Goal: Information Seeking & Learning: Learn about a topic

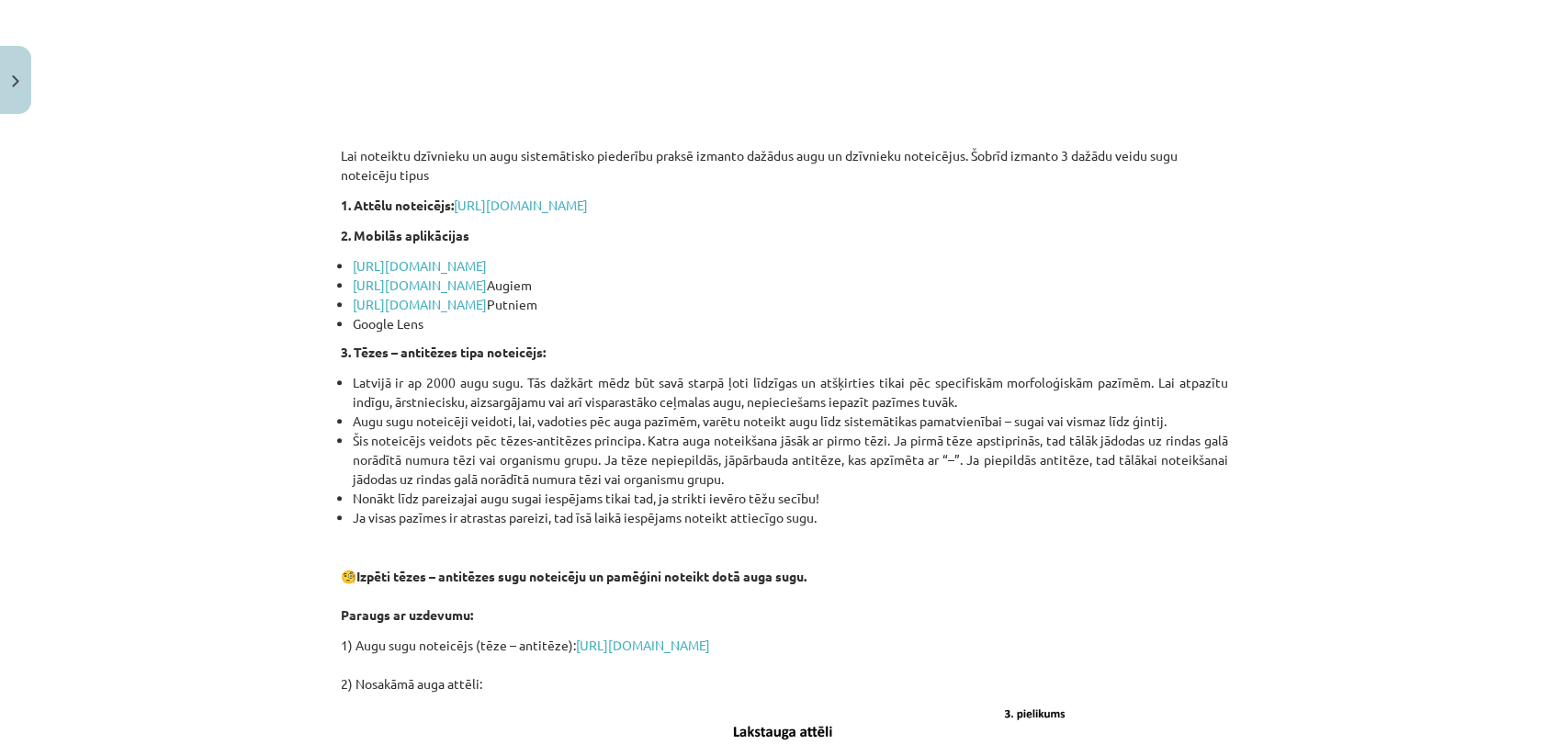
scroll to position [1131, 0]
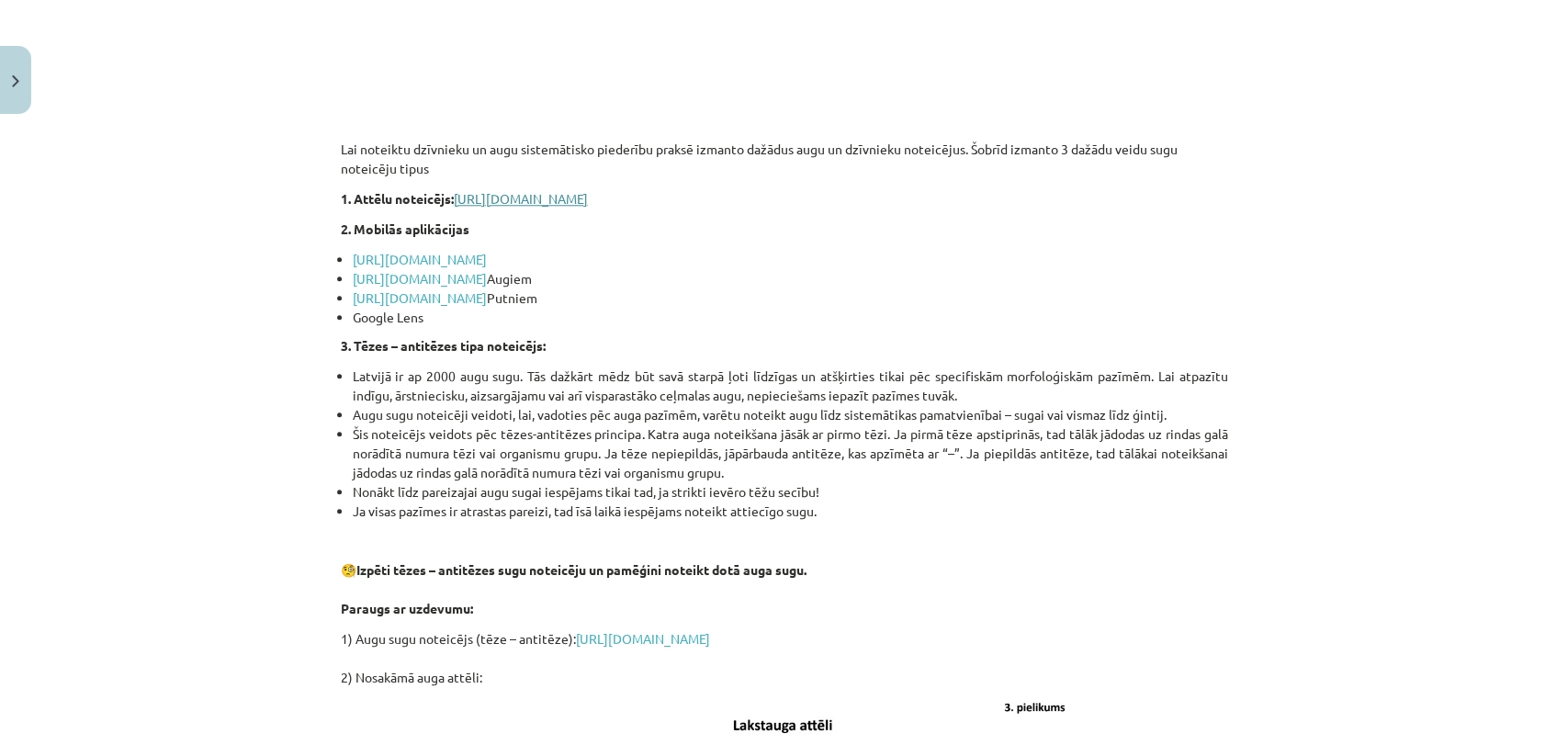
click at [588, 193] on link "[URL][DOMAIN_NAME]" at bounding box center [520, 199] width 134 height 17
click at [419, 278] on link "[URL][DOMAIN_NAME]" at bounding box center [420, 279] width 134 height 17
click at [416, 296] on link "[URL][DOMAIN_NAME]" at bounding box center [420, 297] width 134 height 17
click at [487, 278] on link "[URL][DOMAIN_NAME]" at bounding box center [420, 279] width 134 height 17
click at [431, 296] on link "[URL][DOMAIN_NAME]" at bounding box center [420, 297] width 134 height 17
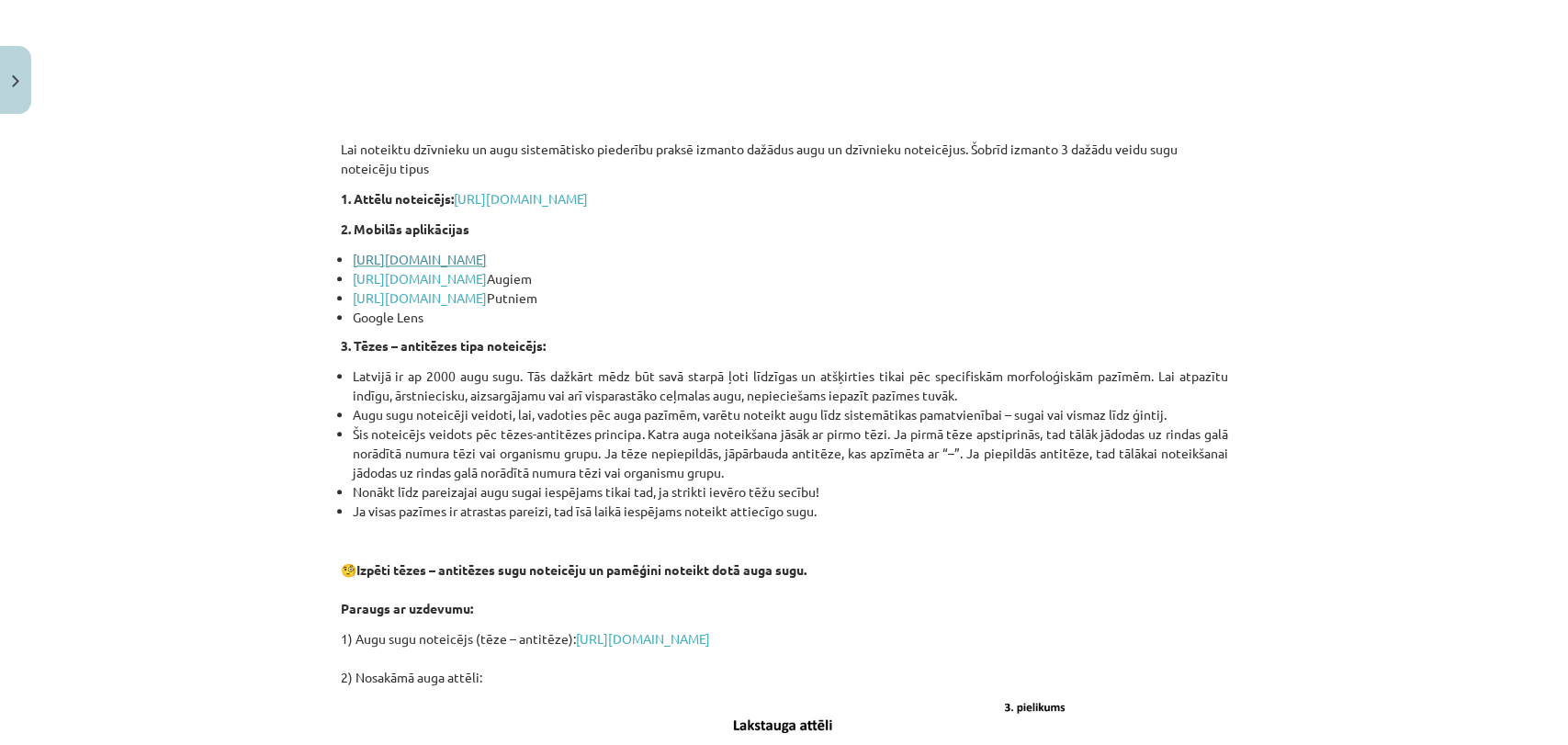
click at [401, 260] on link "[URL][DOMAIN_NAME]" at bounding box center [420, 259] width 134 height 17
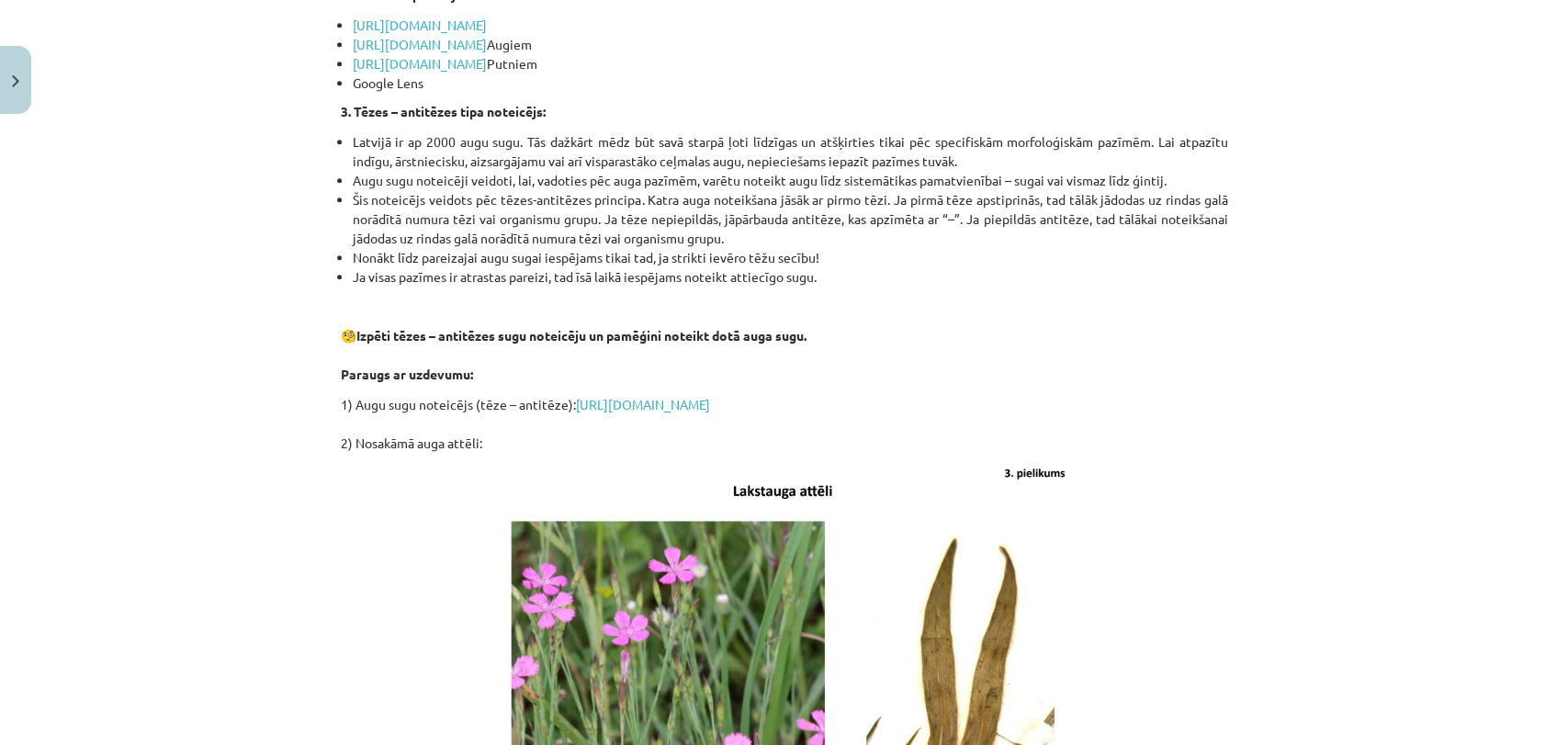
scroll to position [1395, 0]
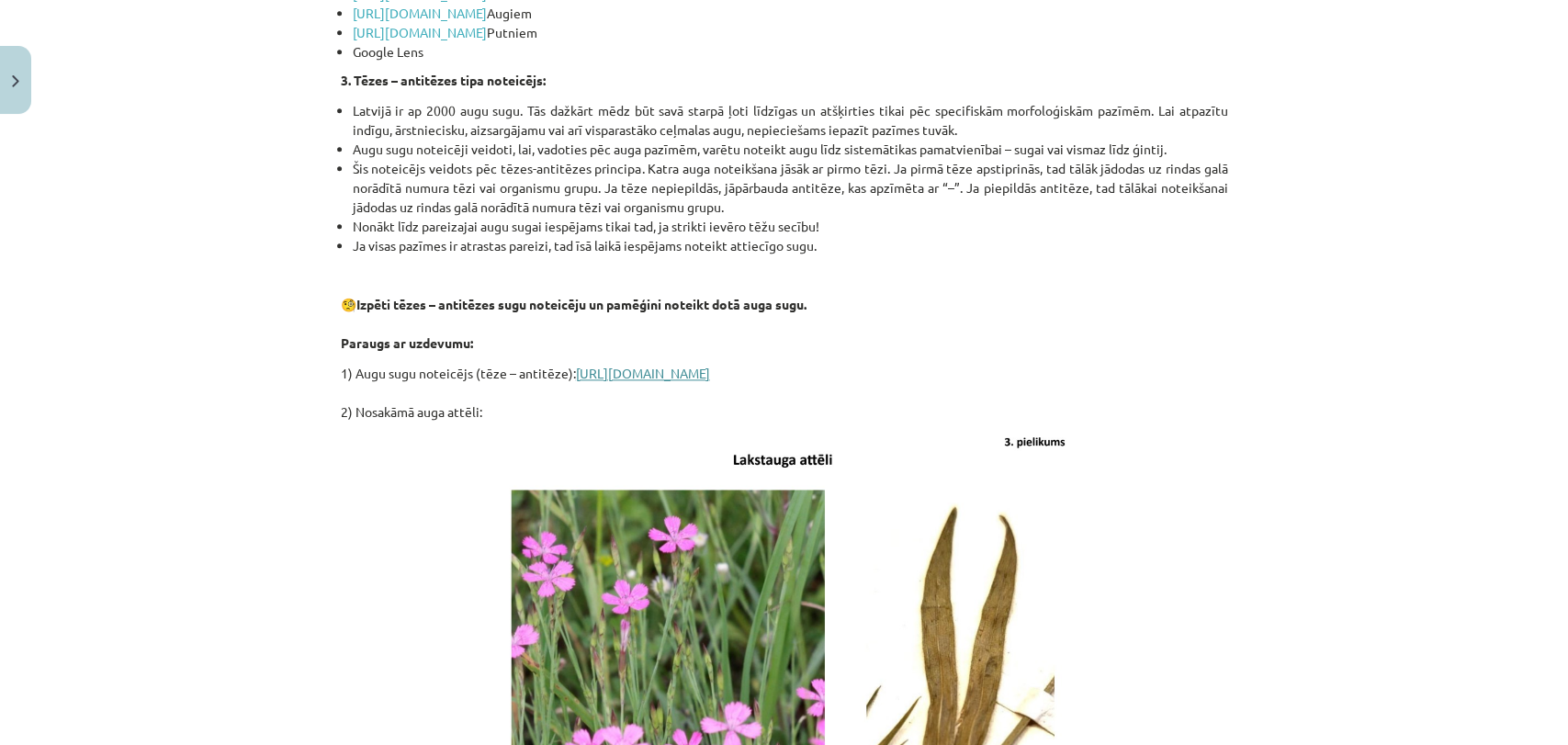
click at [596, 373] on link "[URL][DOMAIN_NAME]" at bounding box center [643, 372] width 134 height 17
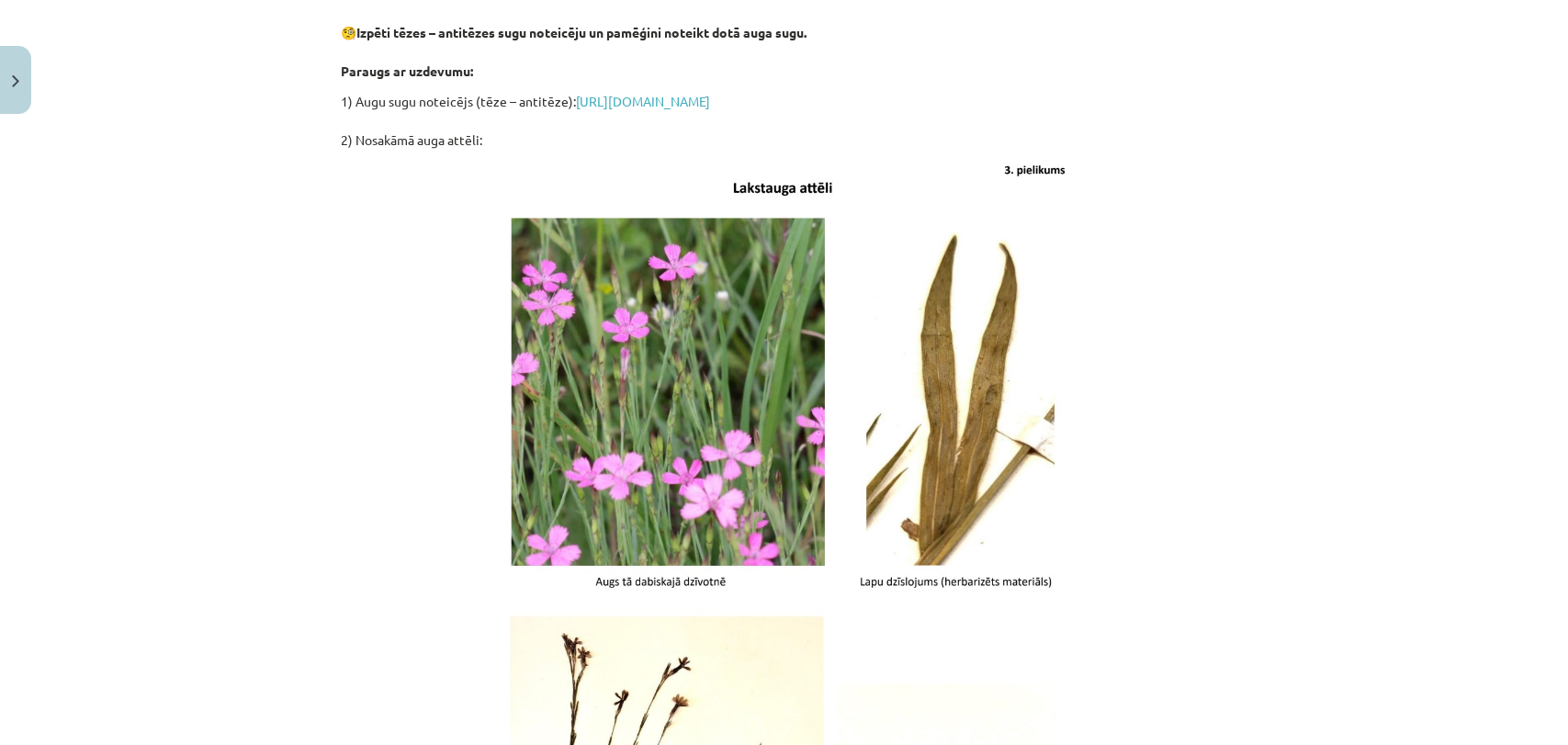
scroll to position [2251, 0]
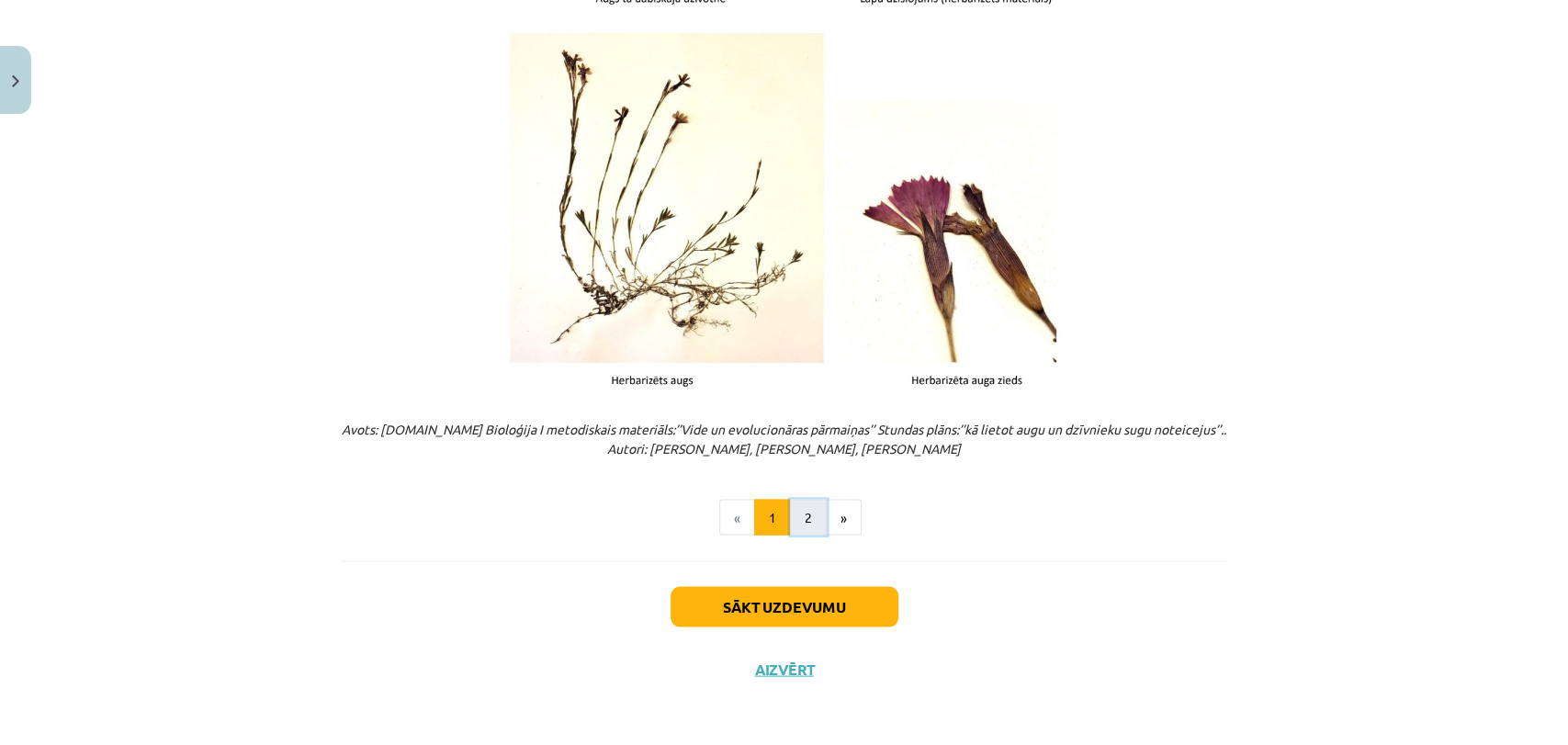
click at [814, 517] on button "2" at bounding box center [809, 517] width 37 height 37
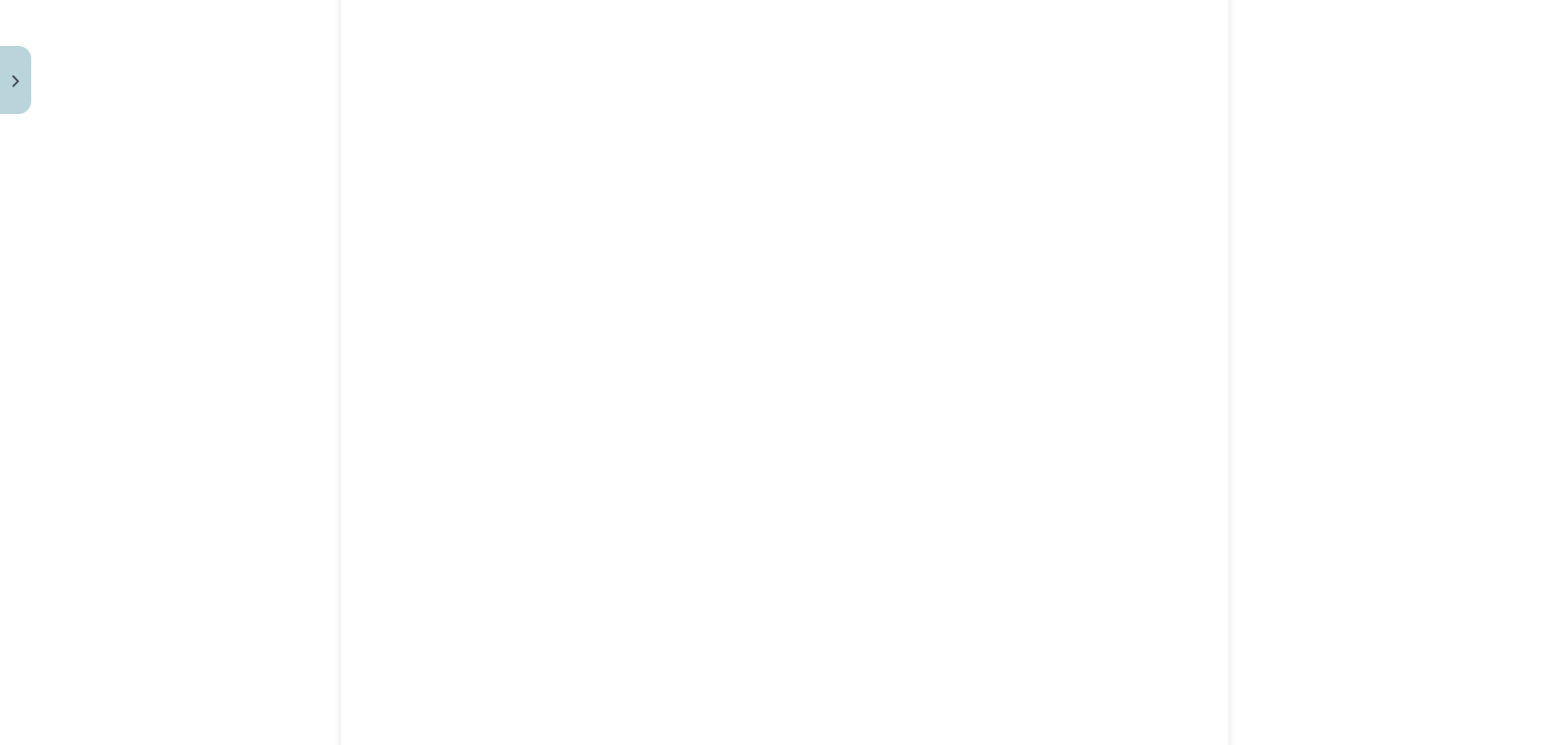
scroll to position [1759, 0]
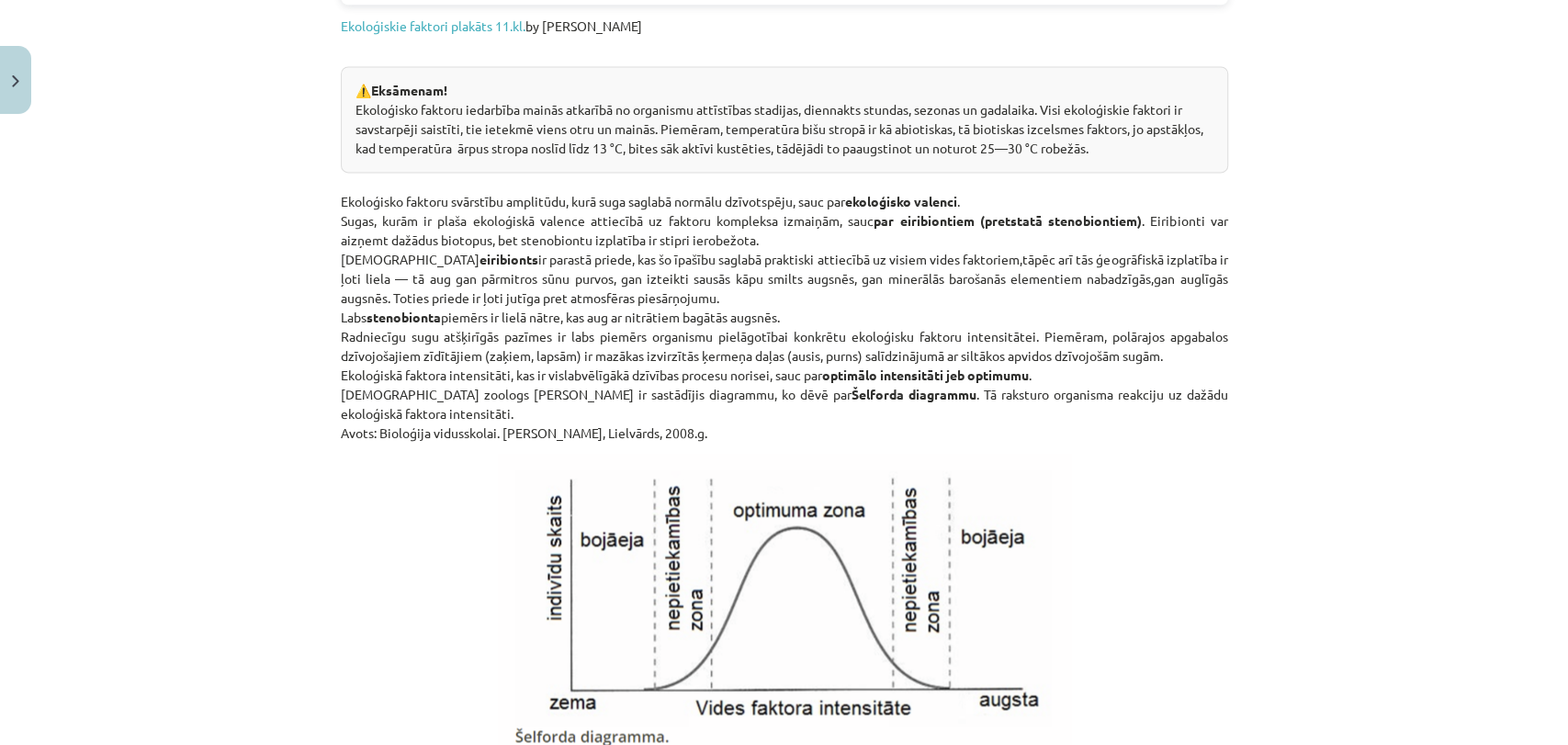
drag, startPoint x: 1562, startPoint y: 313, endPoint x: 1435, endPoint y: 595, distance: 309.3
click at [1435, 595] on div "Mācību tēma: Bioloģijas i - 11. klases 1. ieskaites mācību materiāls #2 1. tēma…" at bounding box center [784, 372] width 1568 height 745
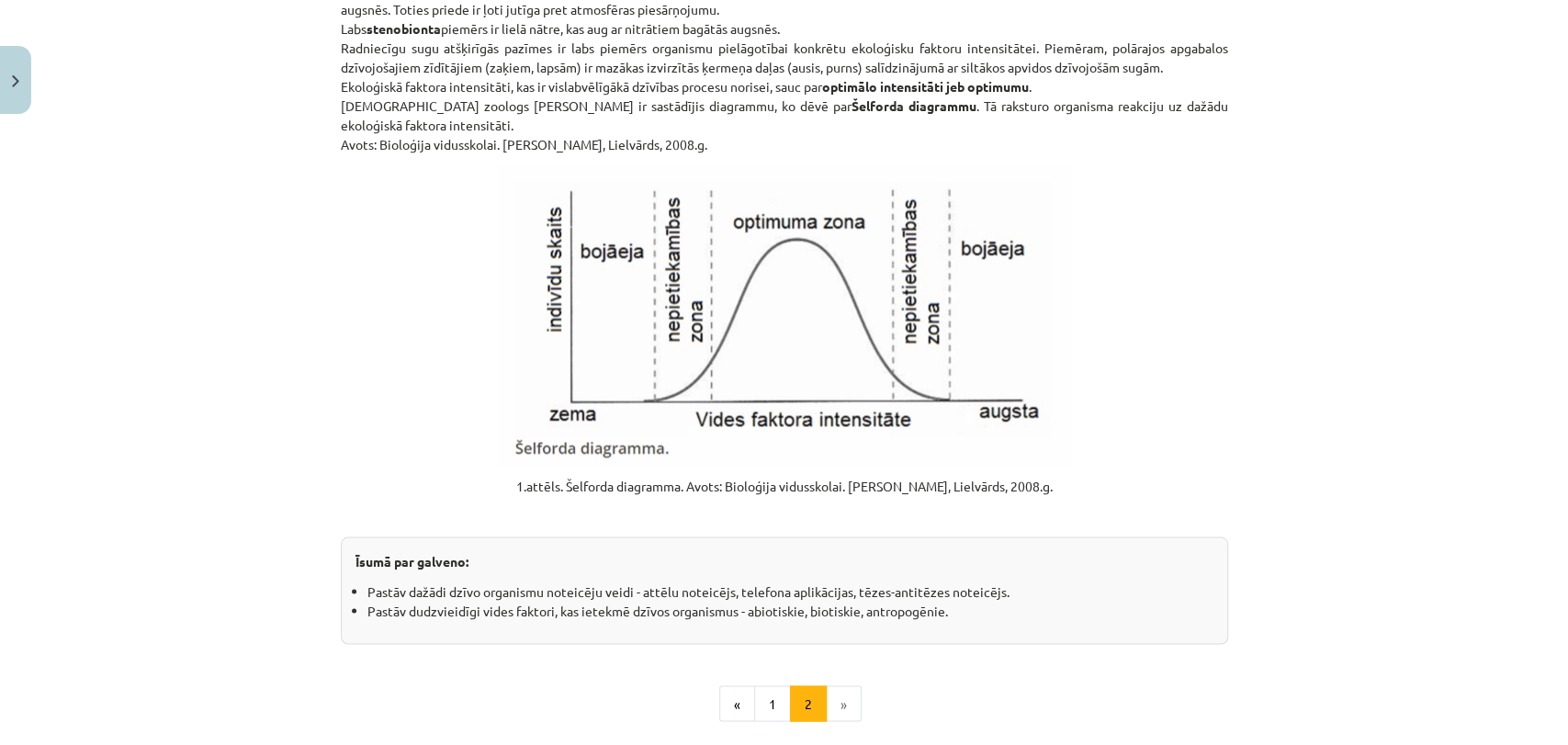
scroll to position [2234, 0]
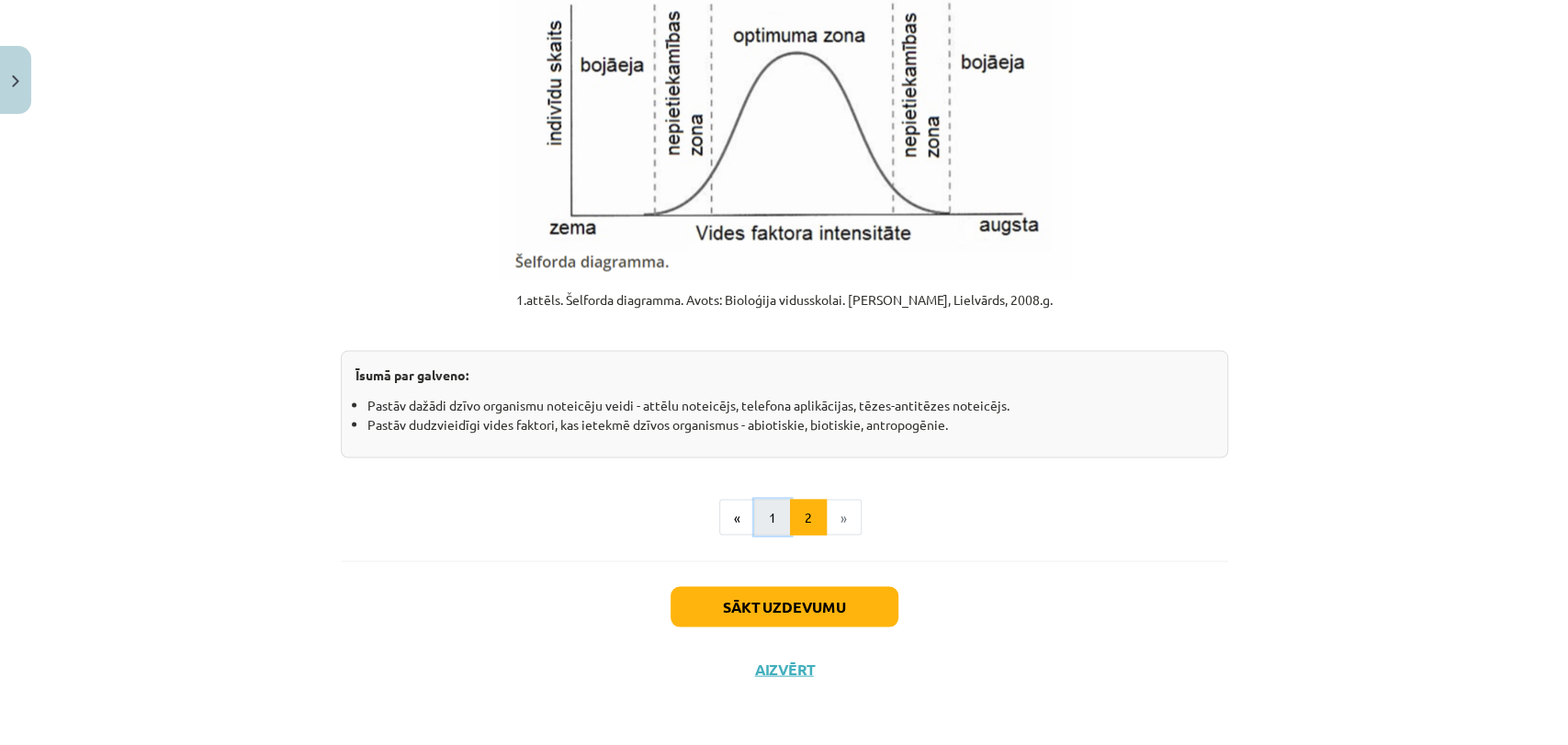
click at [772, 514] on button "1" at bounding box center [772, 517] width 37 height 37
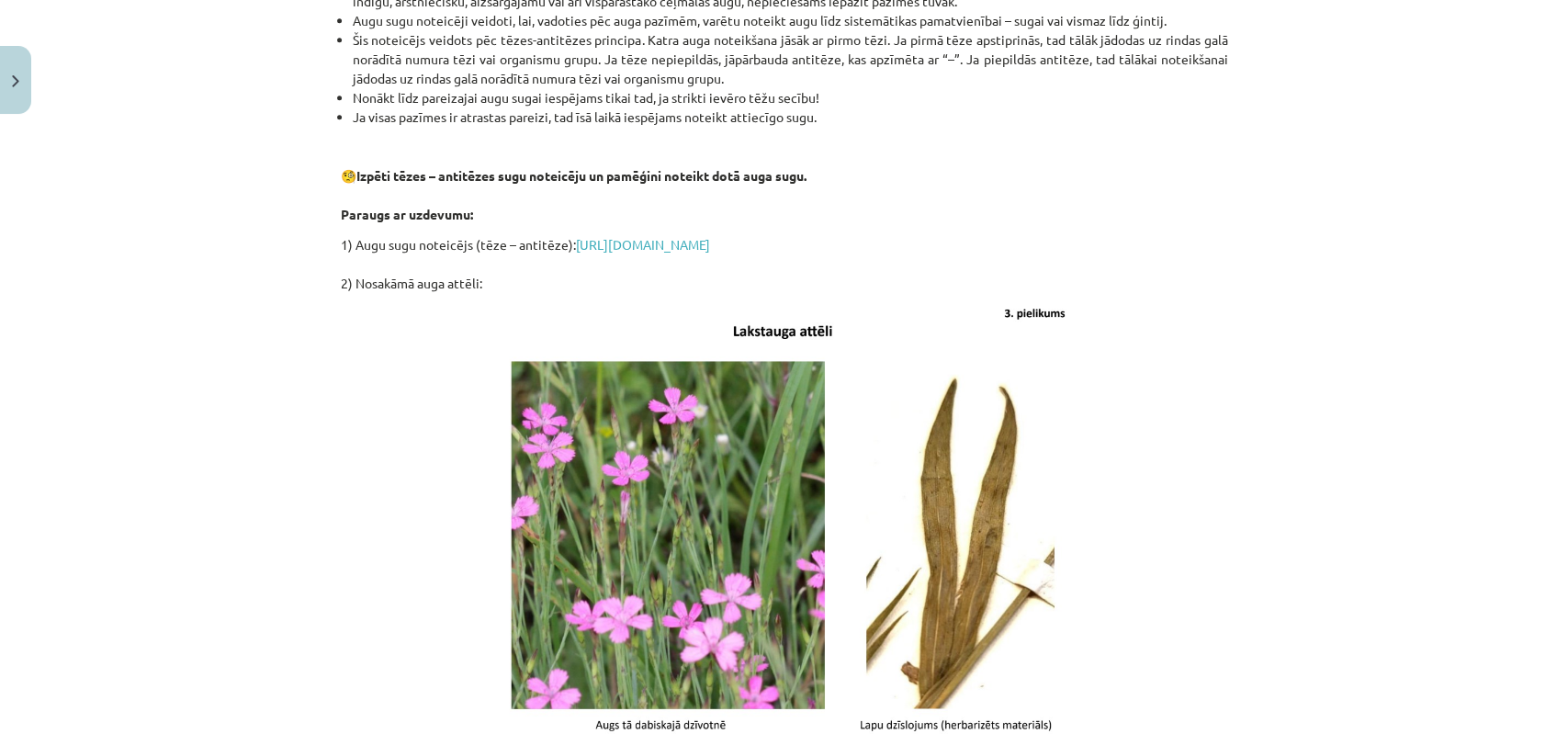
scroll to position [1548, 0]
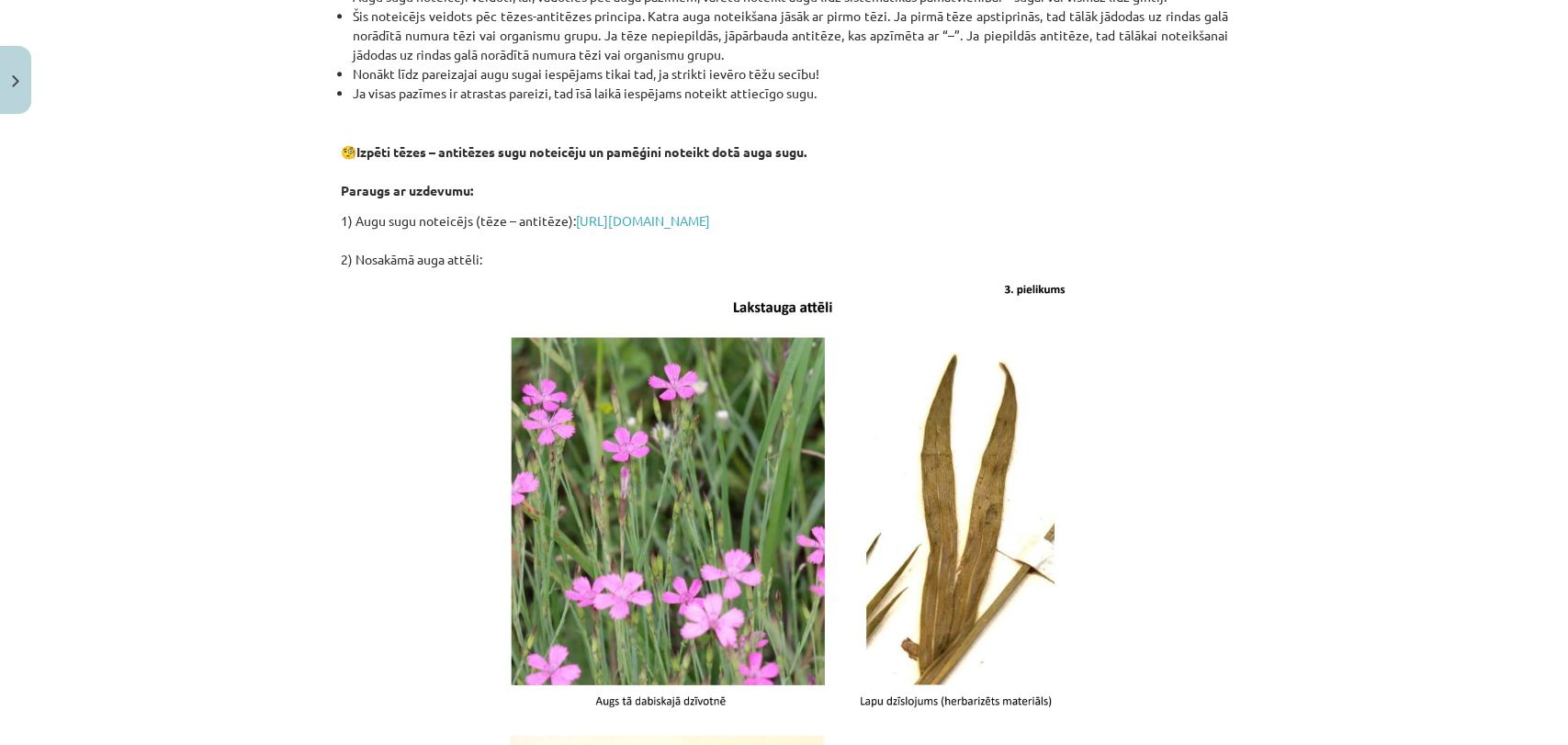
click at [1416, 379] on div "Mācību tēma: Bioloģijas i - 11. klases 1. ieskaites mācību materiāls #2 1. tēma…" at bounding box center [784, 372] width 1568 height 745
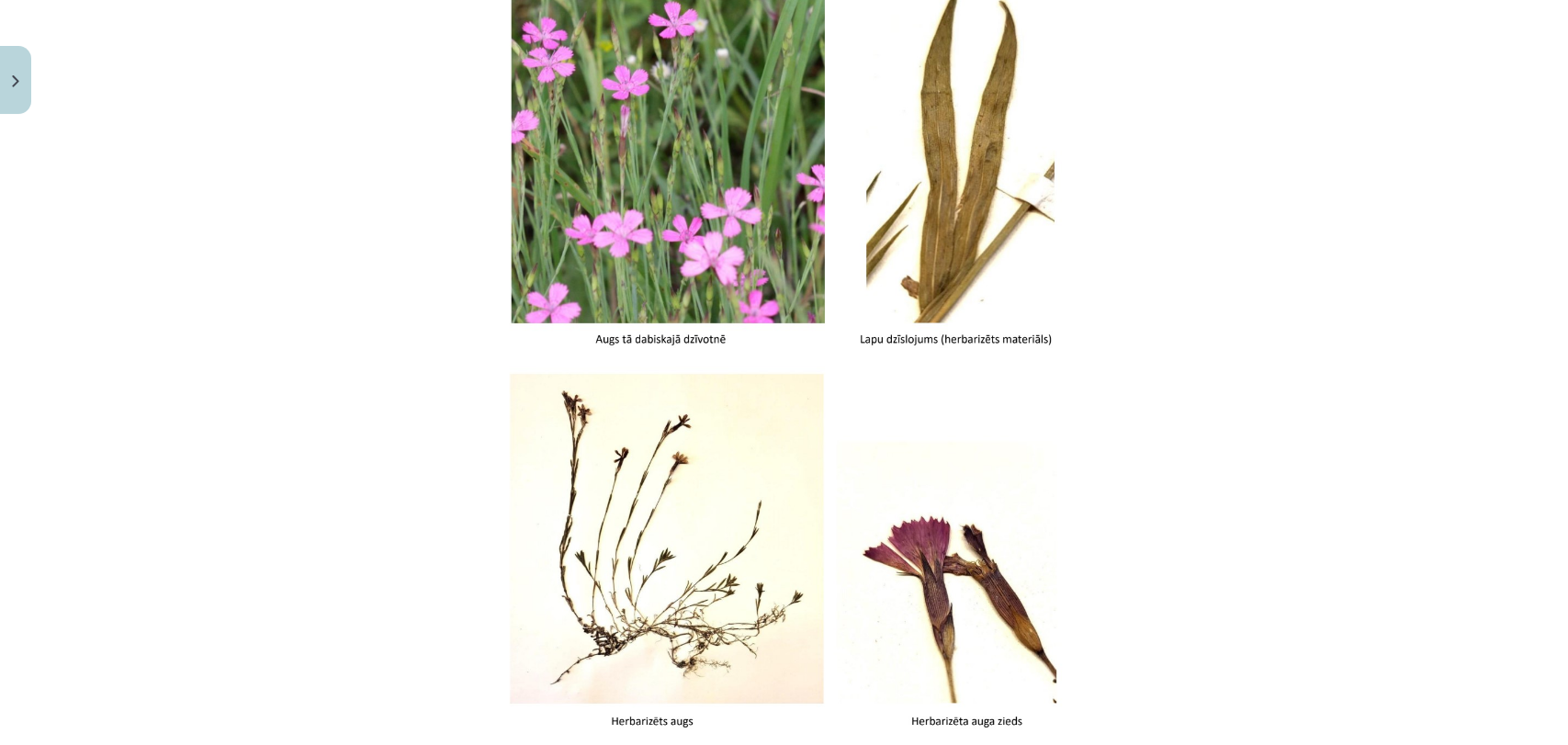
scroll to position [2251, 0]
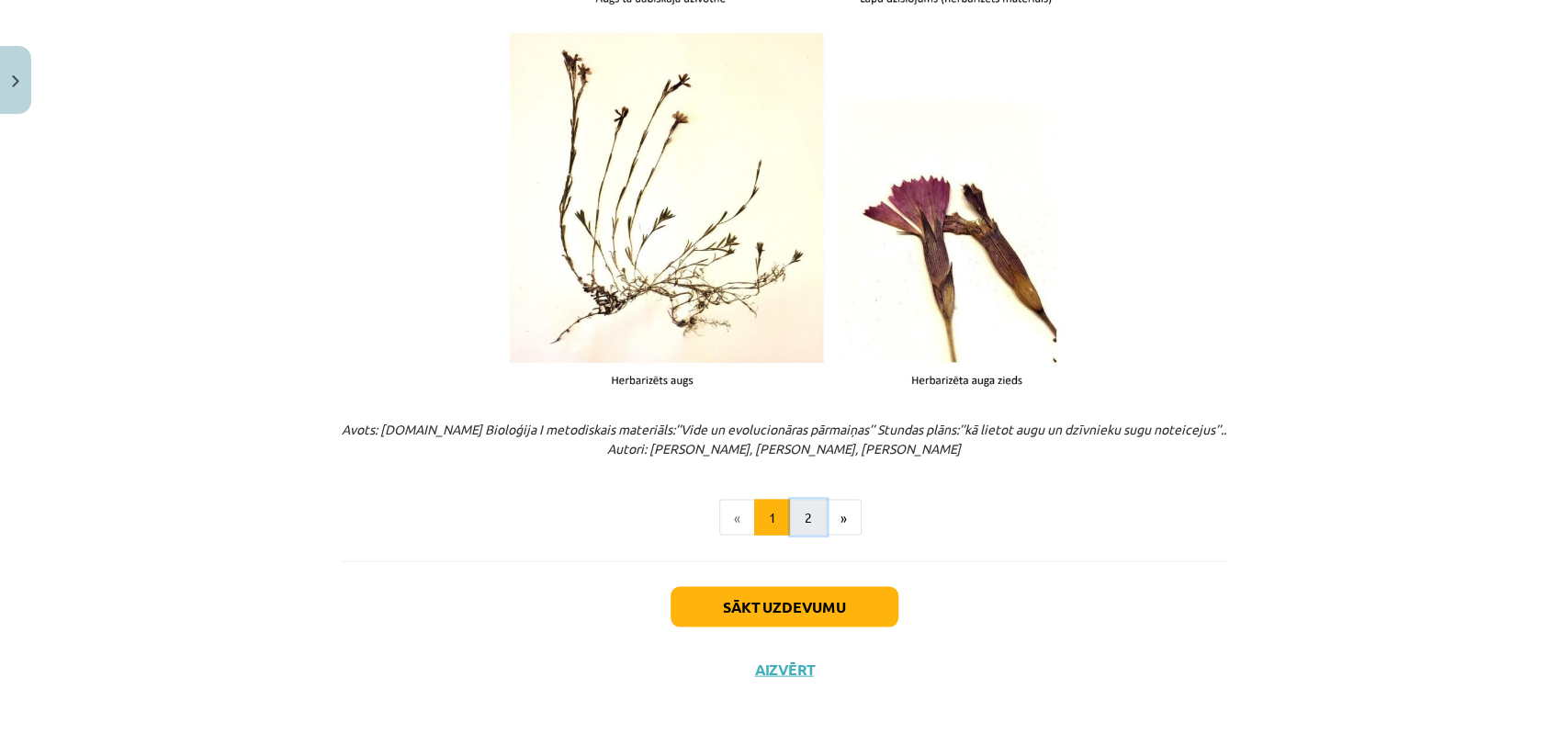
click at [801, 513] on button "2" at bounding box center [809, 517] width 37 height 37
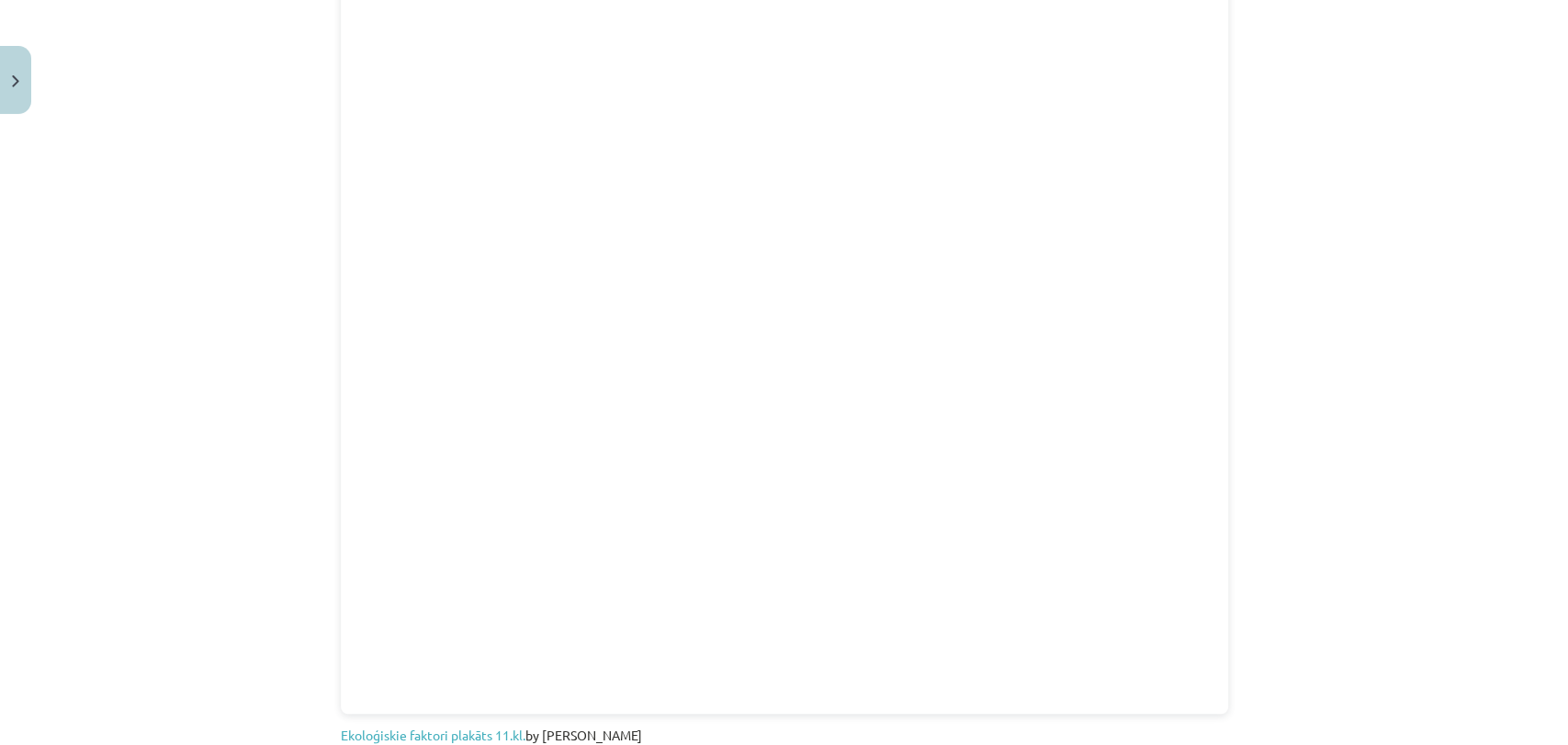
scroll to position [1053, 0]
click at [1110, 729] on p "Ekoloģiskie faktori plakāts 11.kl. by [PERSON_NAME]" at bounding box center [784, 742] width 888 height 39
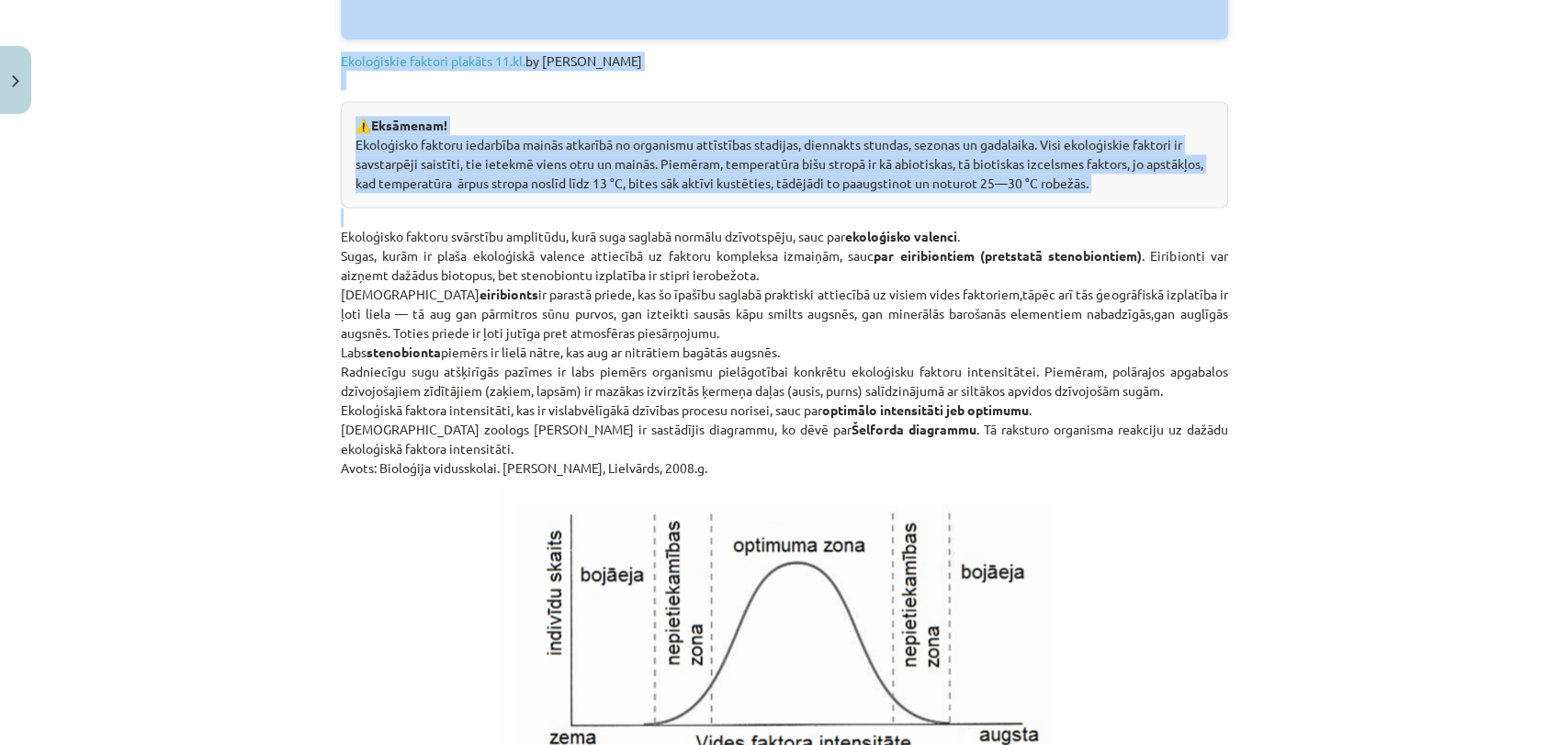
scroll to position [1720, 0]
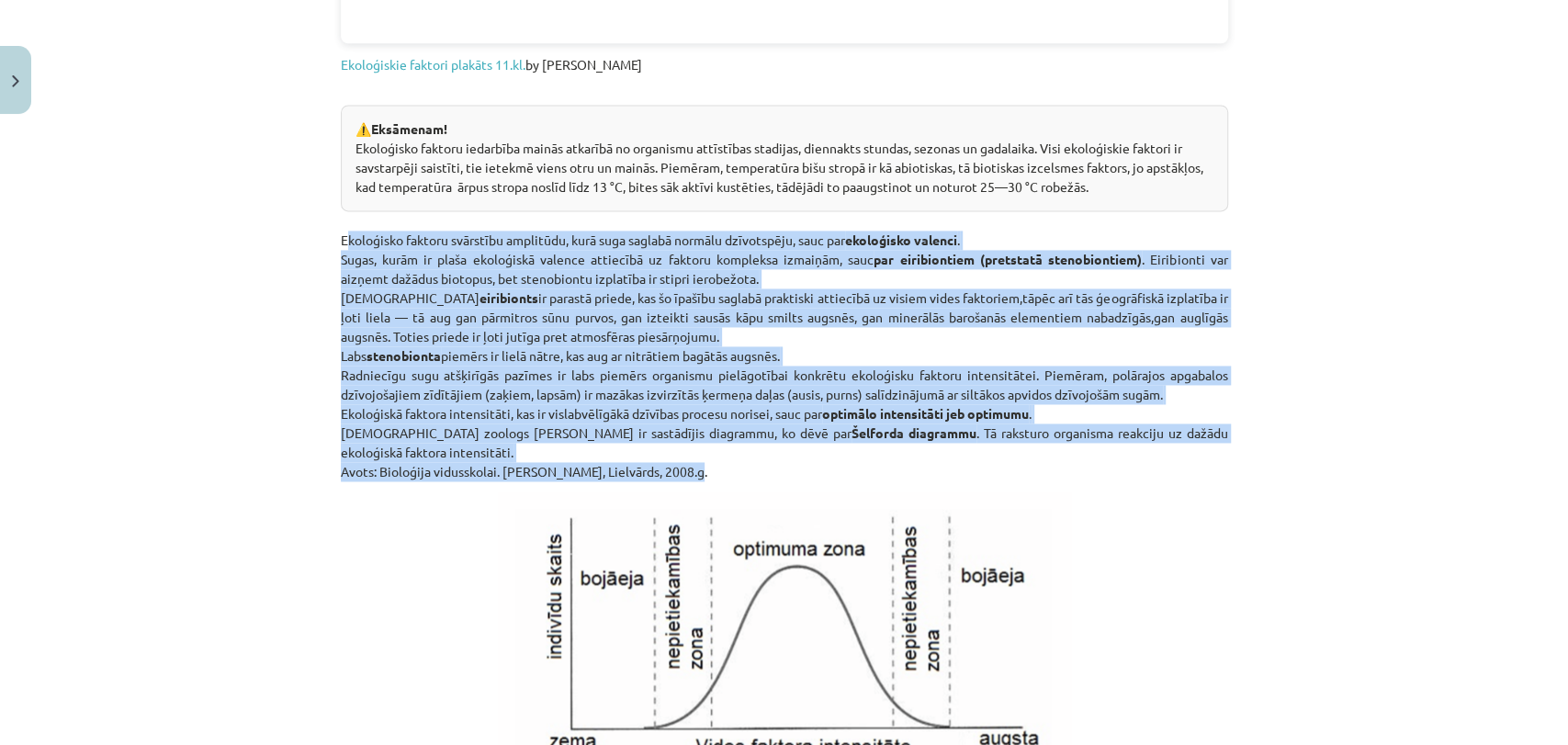
drag, startPoint x: 332, startPoint y: 393, endPoint x: 804, endPoint y: 471, distance: 478.4
click at [804, 471] on p "Ekoloģisko faktoru svārstību amplitūdu, kurā suga saglabā normālu dzīvotspēju, …" at bounding box center [784, 346] width 888 height 270
copy p "Loremipsum dolorsi ametconse adipiscin, elit sedd eiusmod tempori utlaboreetd, …"
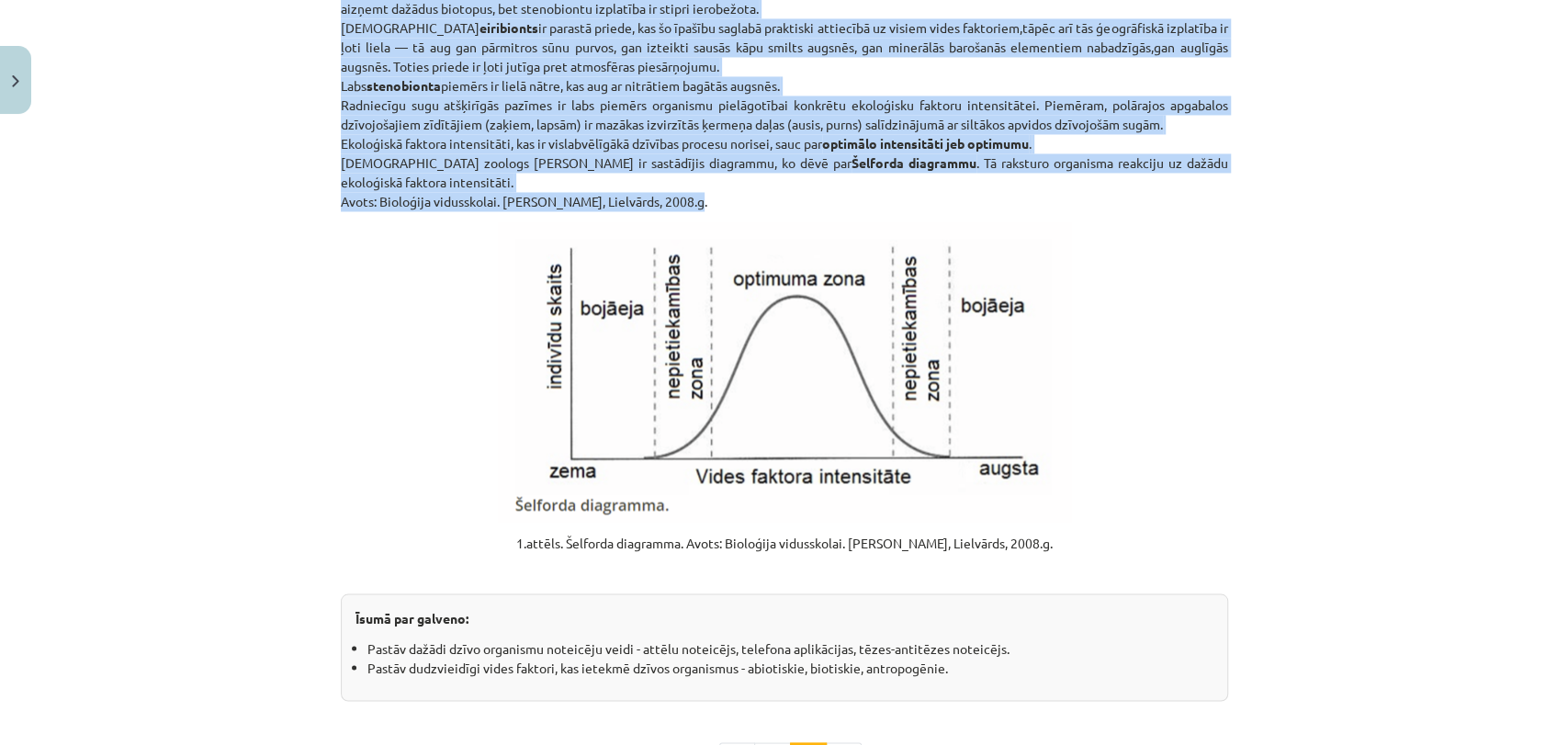
scroll to position [1876, 0]
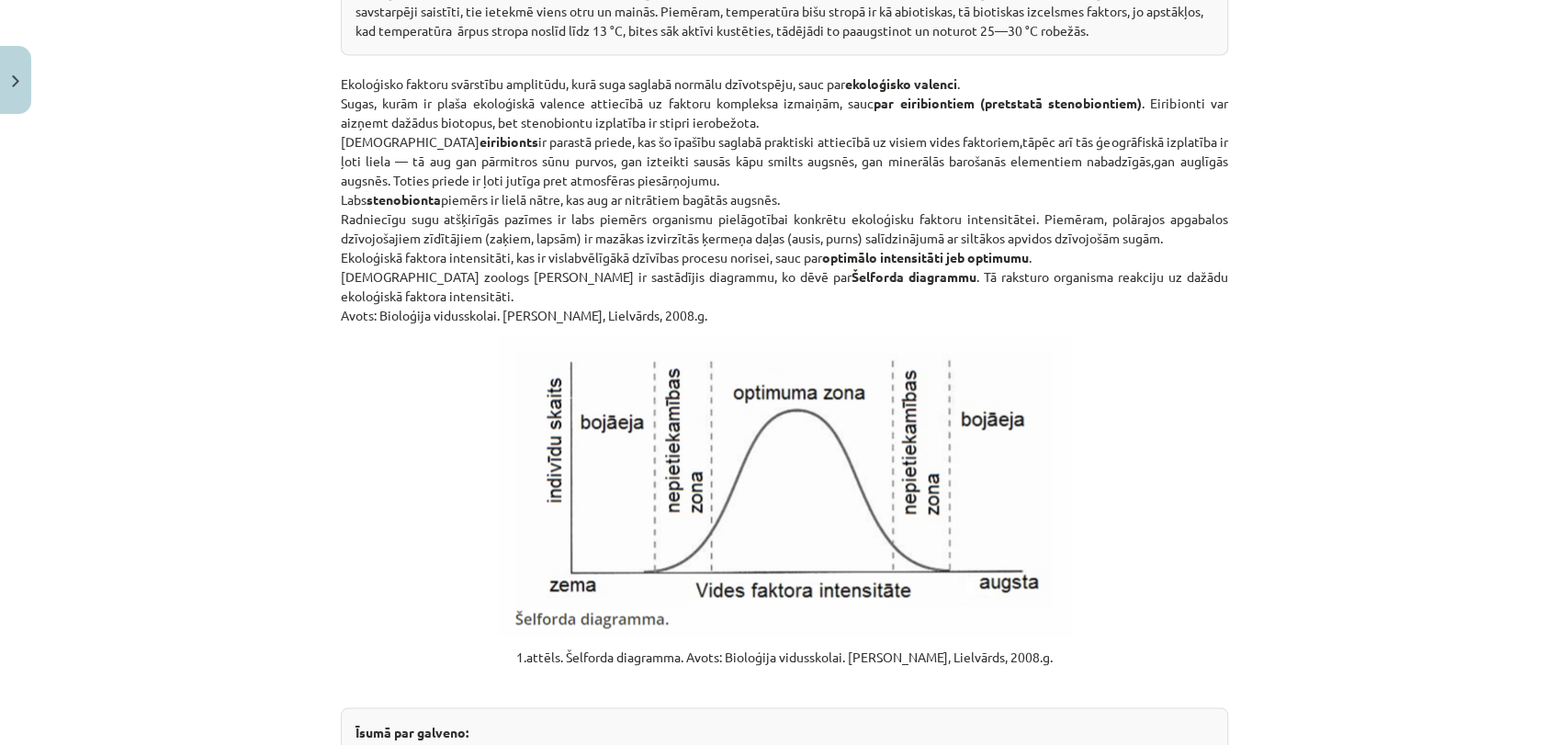
drag, startPoint x: 1171, startPoint y: 412, endPoint x: 1375, endPoint y: 442, distance: 206.2
click at [1172, 408] on p at bounding box center [784, 486] width 888 height 299
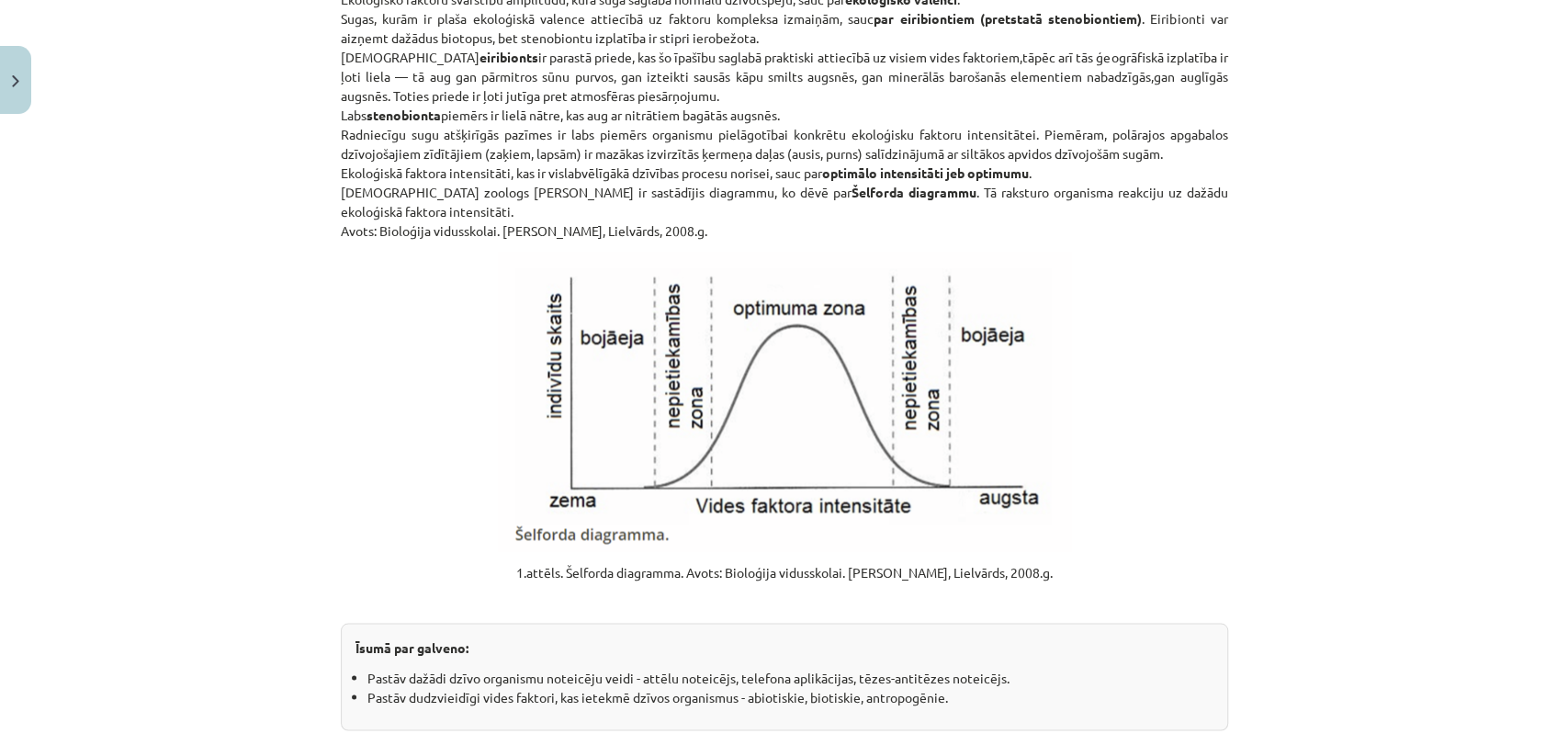
scroll to position [2234, 0]
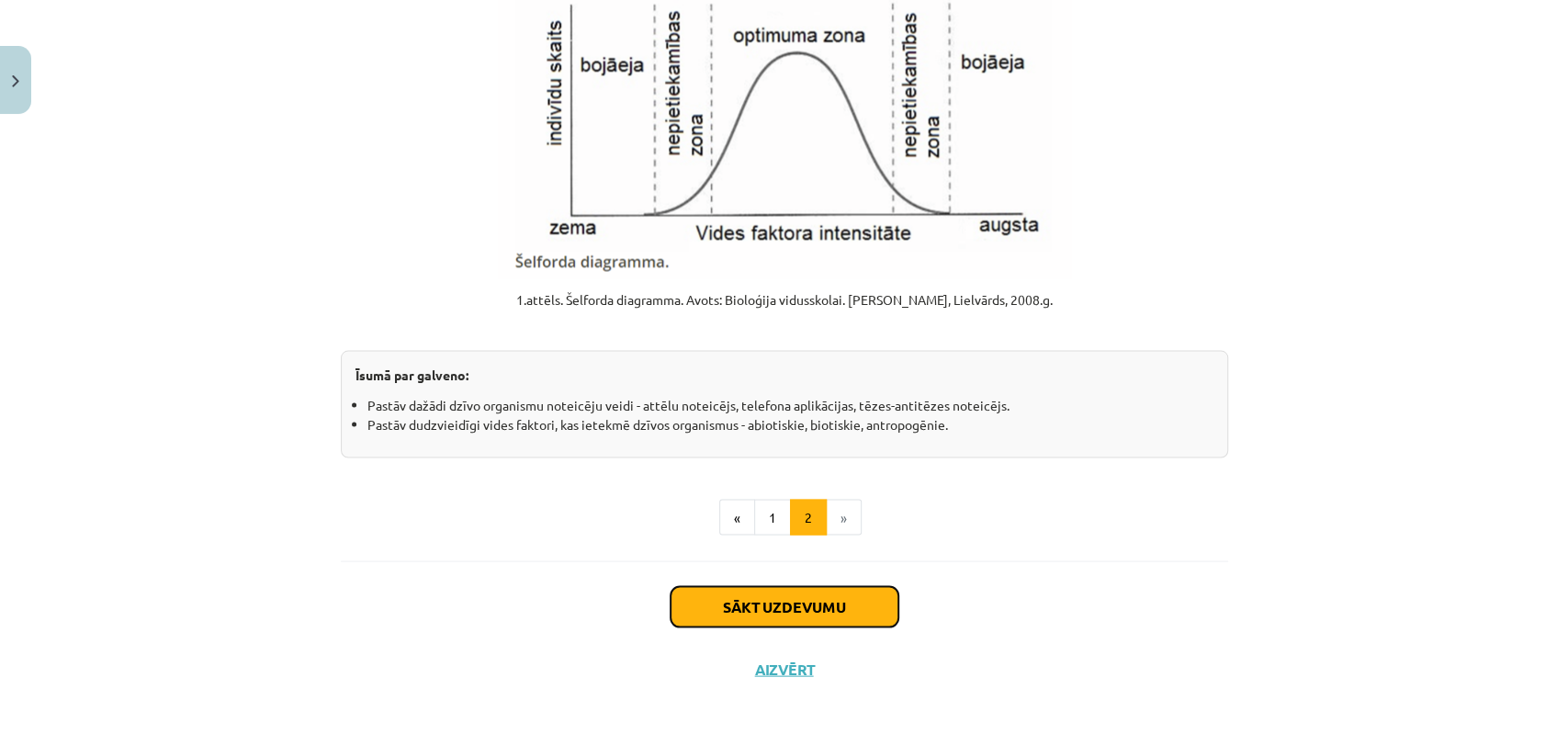
click at [805, 595] on button "Sākt uzdevumu" at bounding box center [784, 606] width 228 height 40
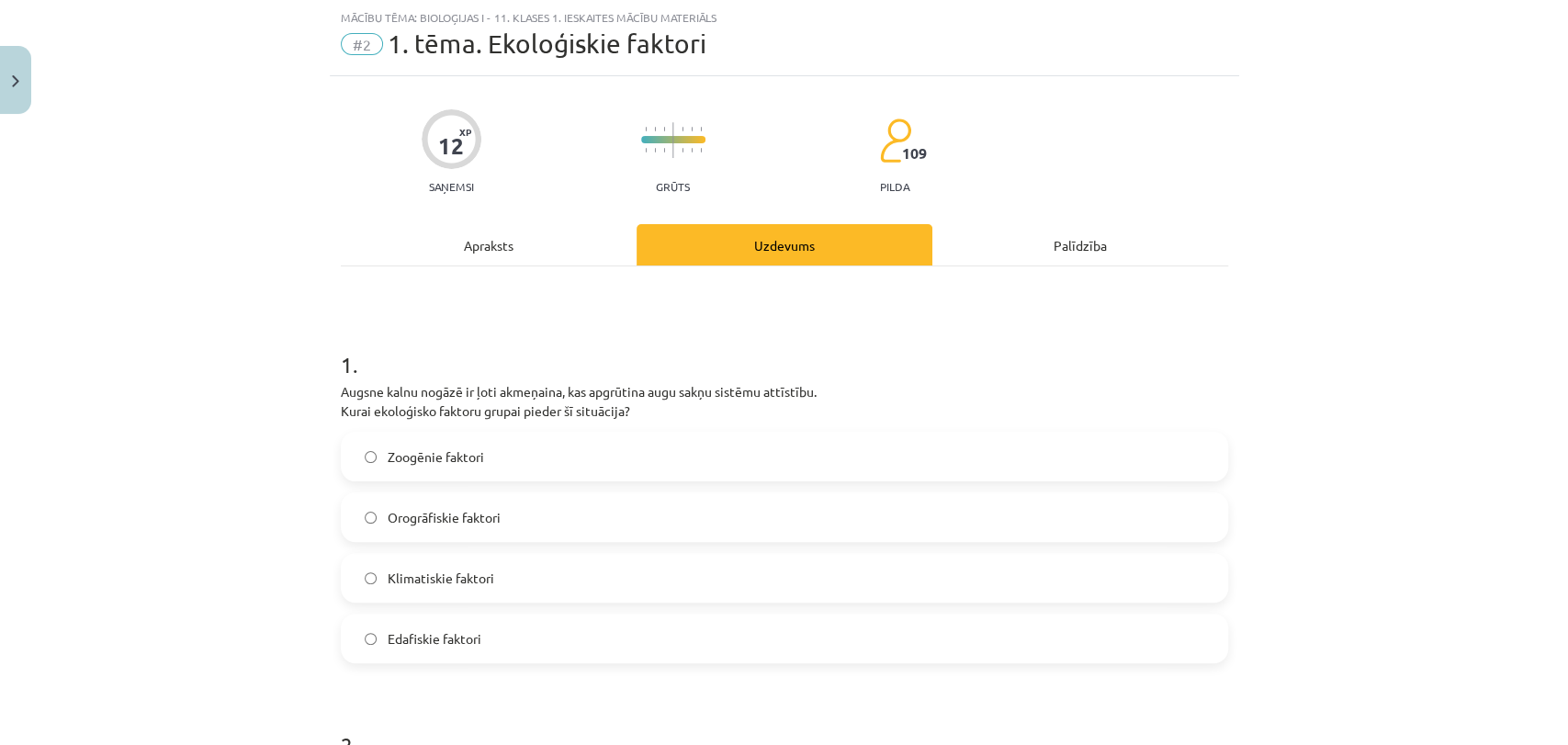
scroll to position [45, 0]
click at [448, 516] on span "Orogrāfiskie faktori" at bounding box center [444, 518] width 113 height 20
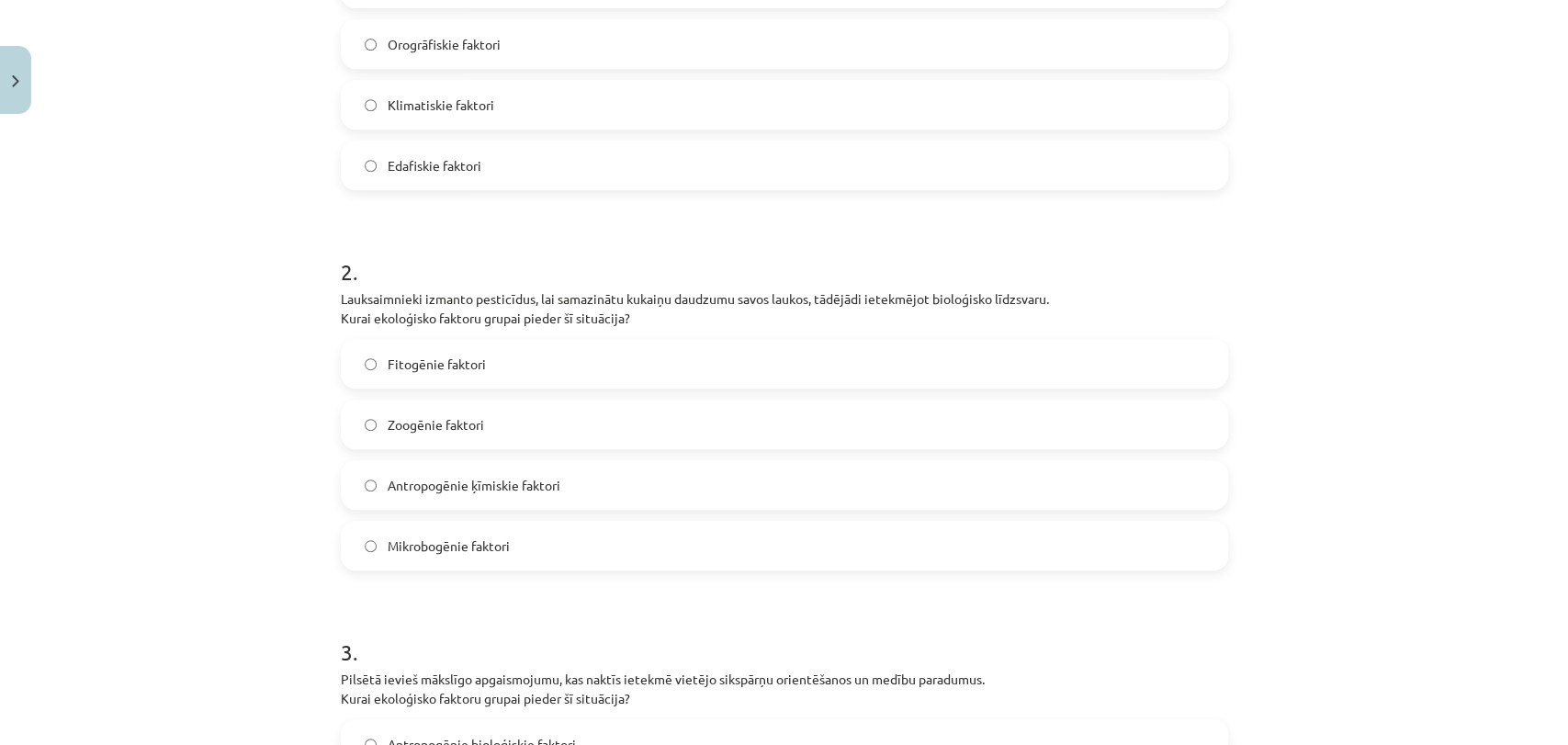
scroll to position [526, 0]
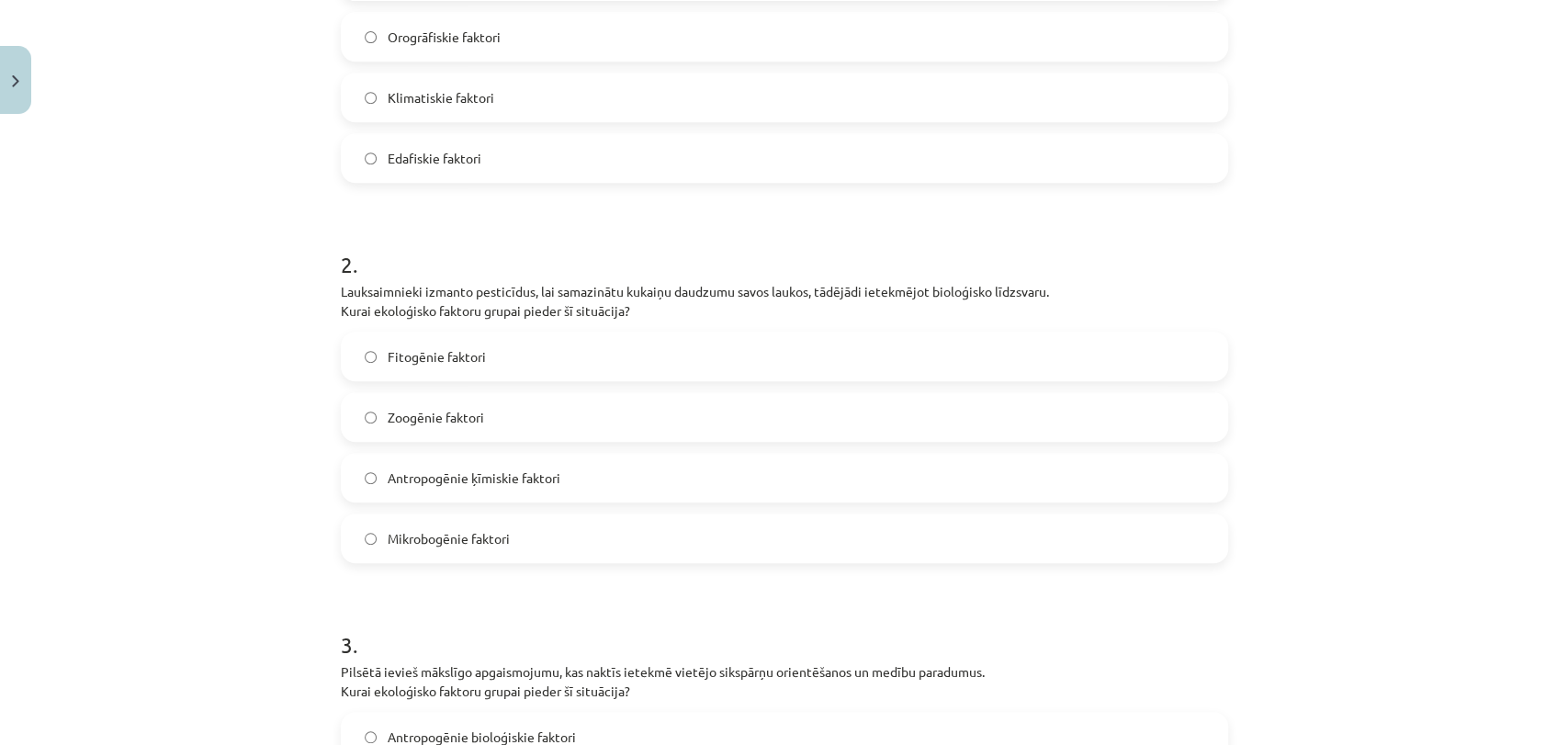
drag, startPoint x: 1500, startPoint y: 636, endPoint x: 1016, endPoint y: 648, distance: 484.1
click at [1016, 648] on h1 "3 ." at bounding box center [784, 627] width 888 height 57
click at [993, 529] on label "Mikrobogēnie faktori" at bounding box center [784, 538] width 884 height 46
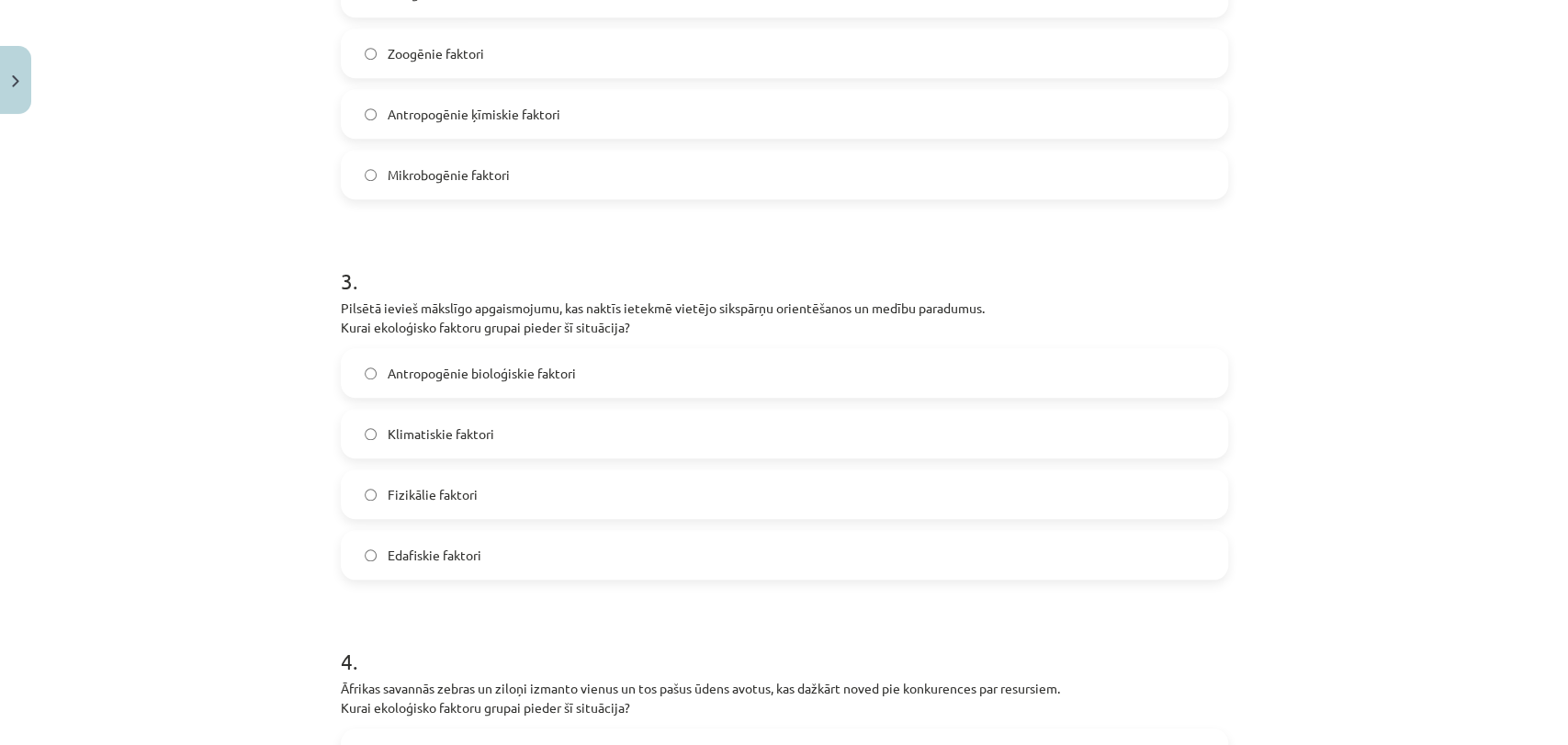
scroll to position [925, 0]
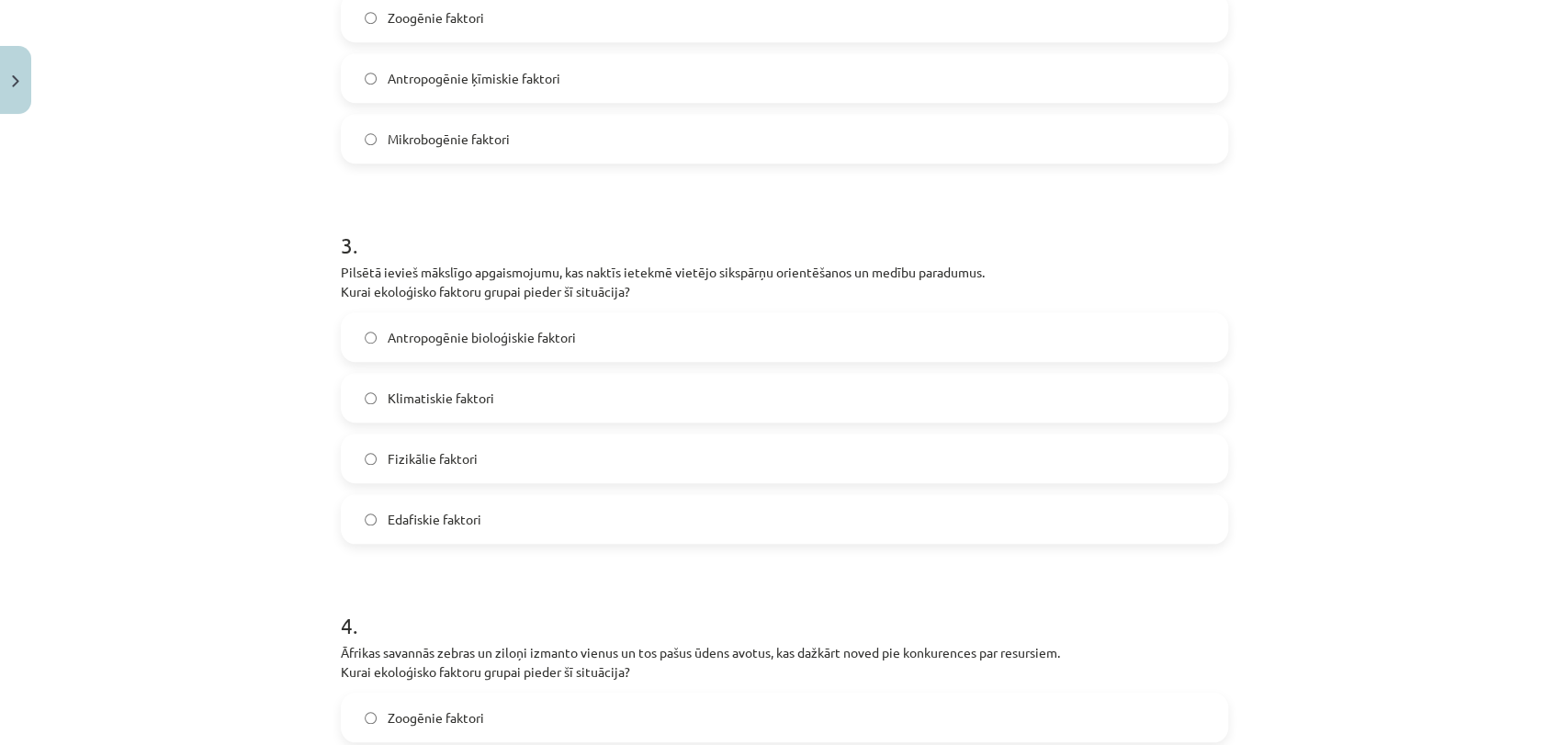
click at [1046, 463] on label "Fizikālie faktori" at bounding box center [784, 458] width 884 height 46
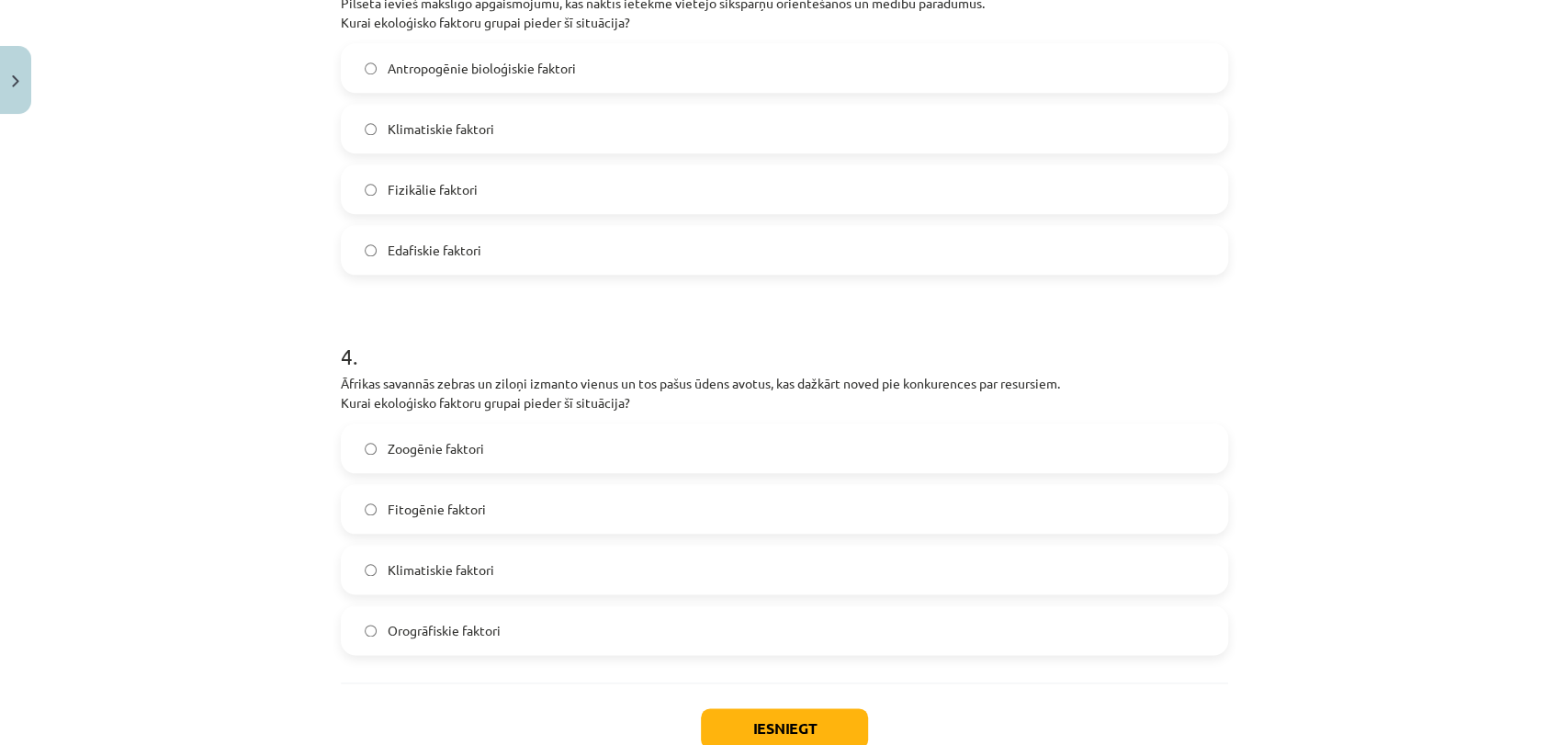
scroll to position [1316, 0]
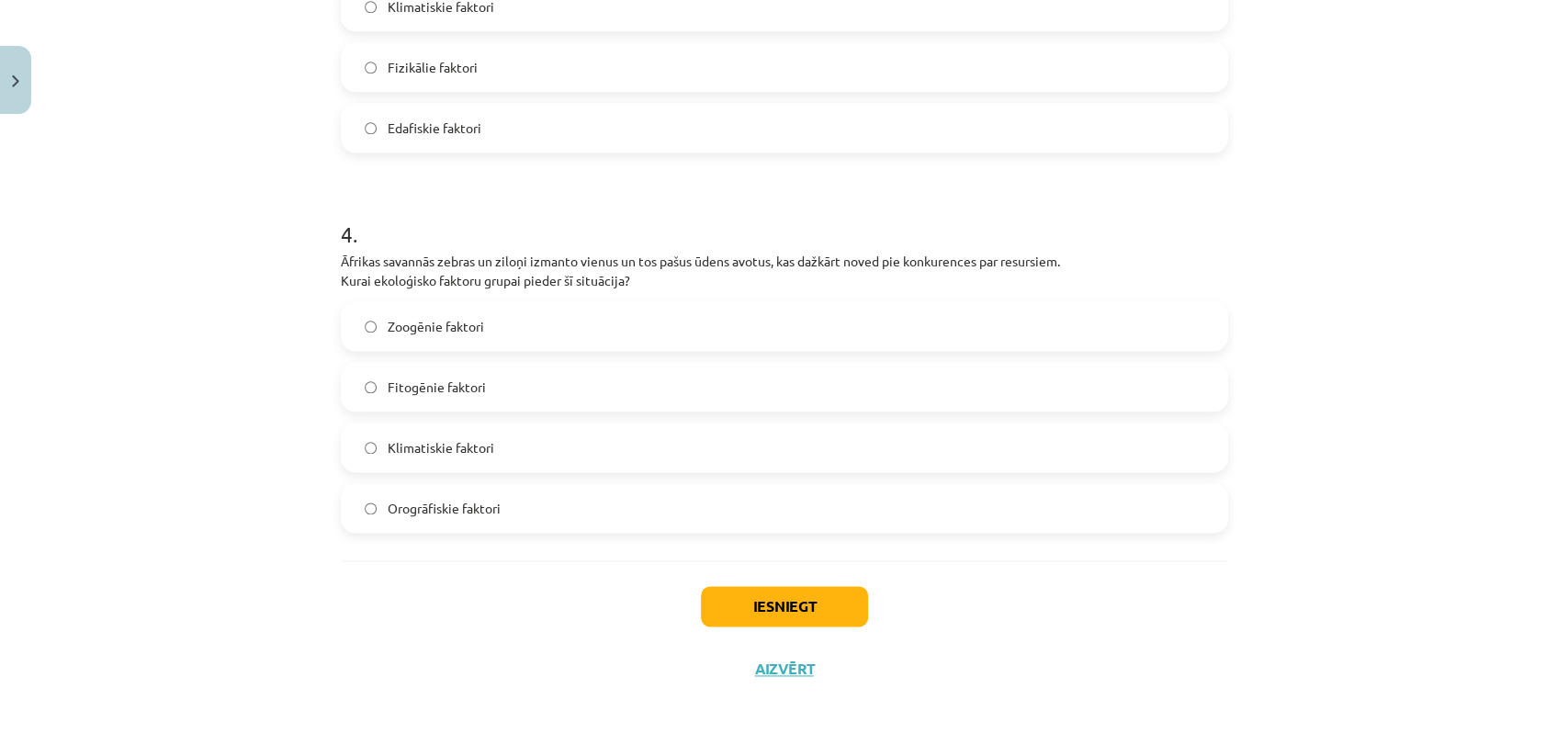
click at [922, 382] on label "Fitogēnie faktori" at bounding box center [784, 386] width 884 height 46
click at [602, 449] on label "Klimatiskie faktori" at bounding box center [784, 447] width 884 height 46
click at [802, 614] on button "Iesniegt" at bounding box center [784, 606] width 167 height 40
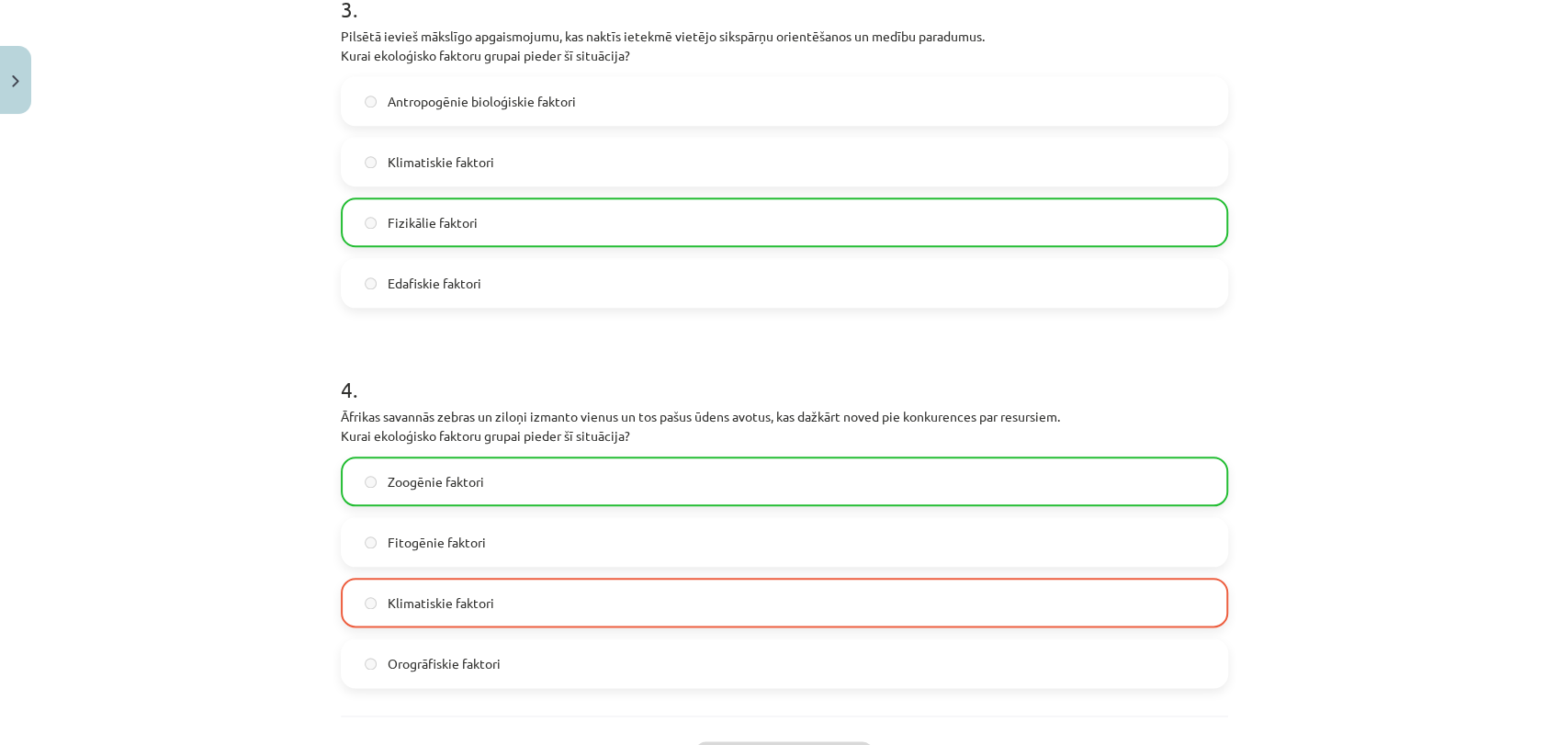
scroll to position [1376, 0]
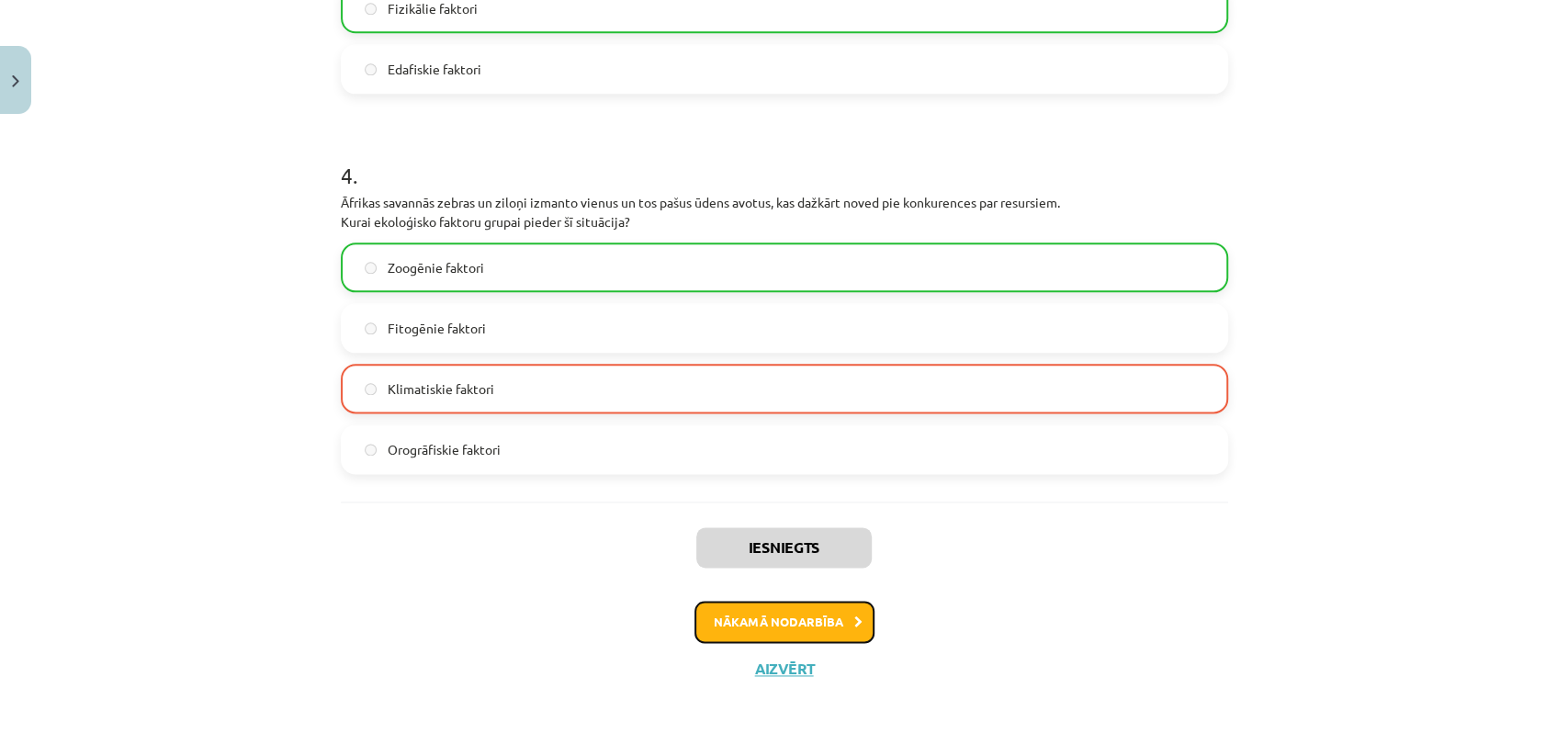
click at [730, 620] on button "Nākamā nodarbība" at bounding box center [784, 621] width 180 height 42
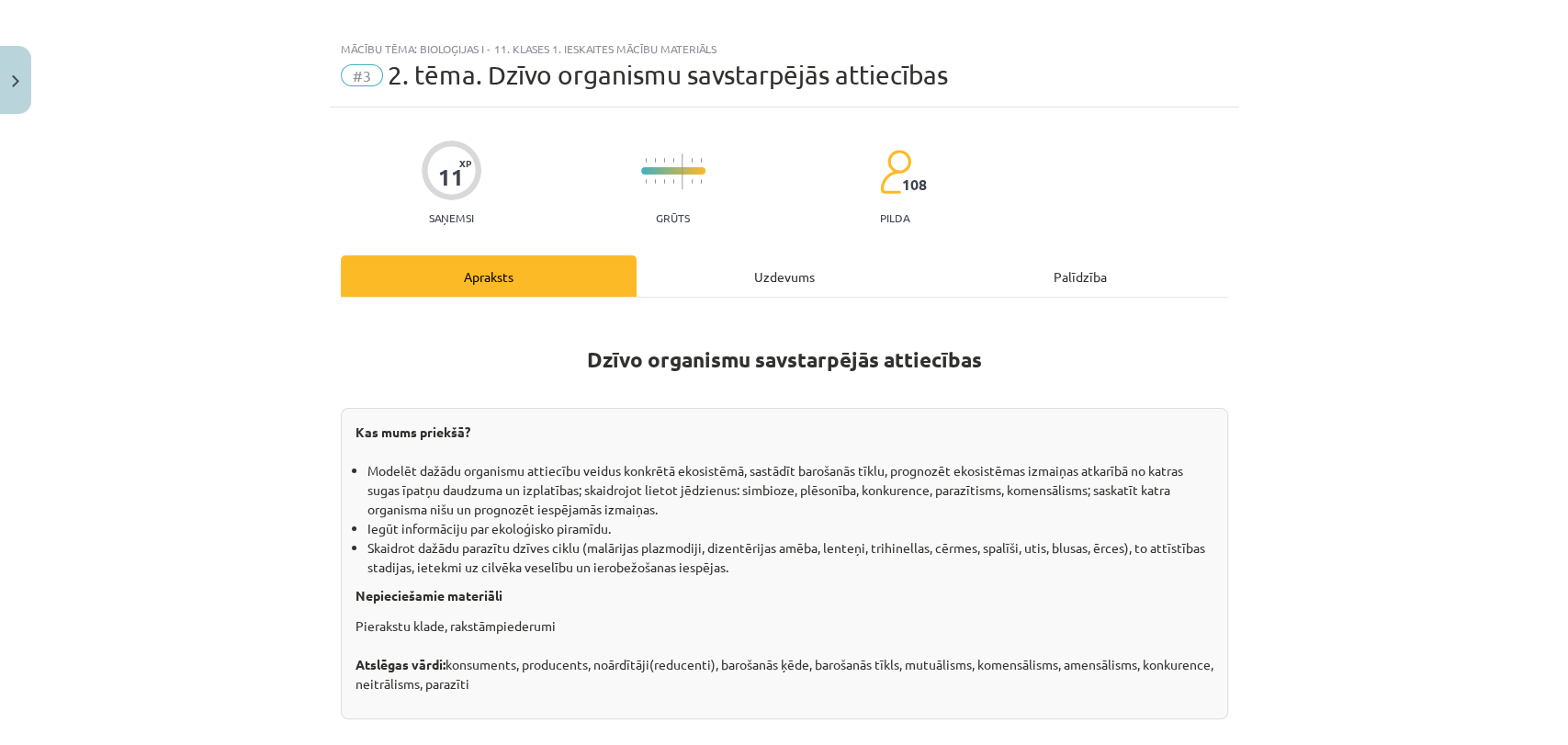
scroll to position [10, 0]
